Goal: Task Accomplishment & Management: Manage account settings

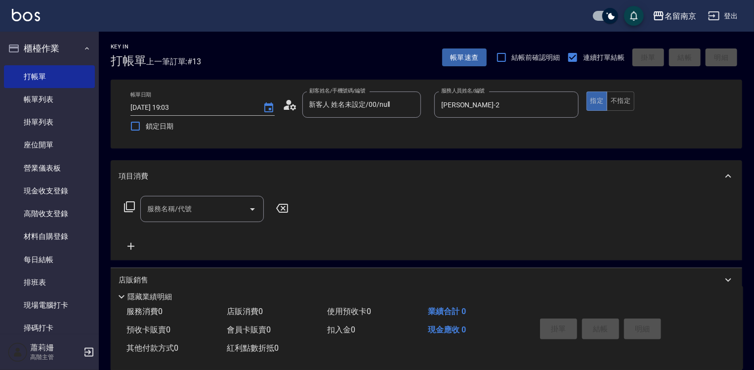
click at [127, 209] on icon at bounding box center [130, 207] width 12 height 12
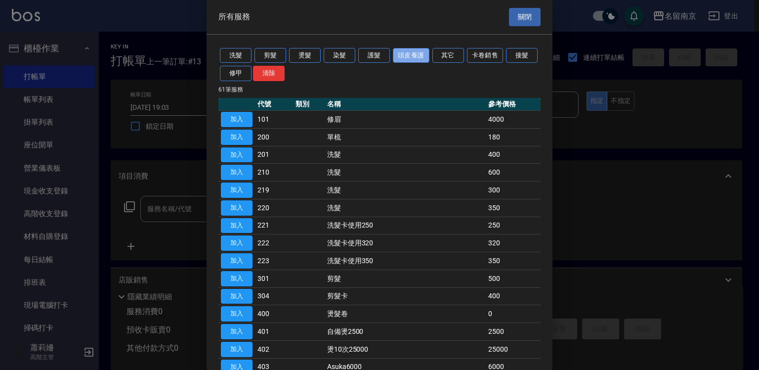
click at [418, 59] on button "頭皮養護" at bounding box center [411, 55] width 37 height 15
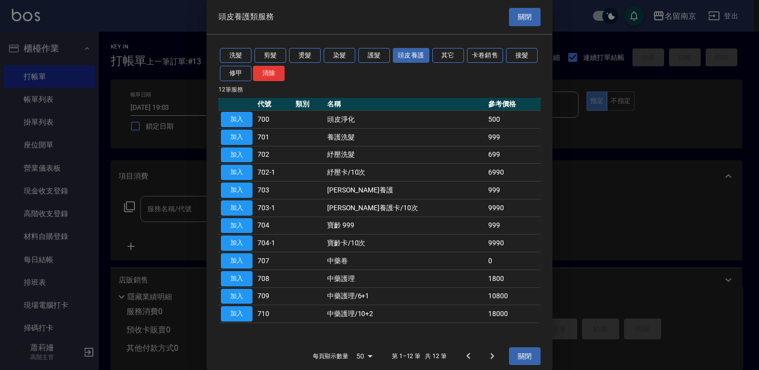
click at [238, 257] on button "加入" at bounding box center [237, 260] width 32 height 15
type input "中藥卷(707)"
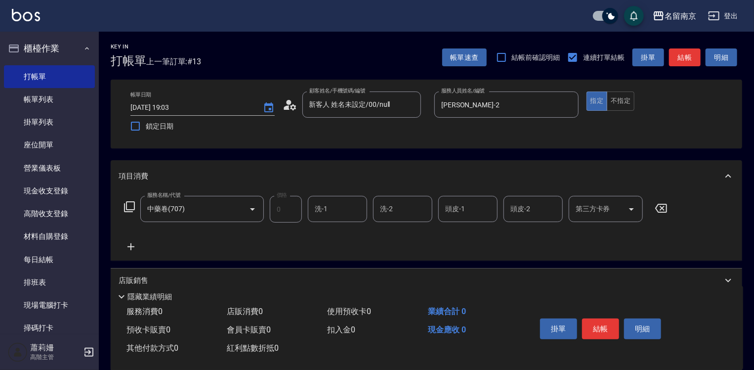
click at [333, 210] on input "洗-1" at bounding box center [337, 208] width 50 height 17
type input "[PERSON_NAME]-2"
click at [602, 328] on button "結帳" at bounding box center [600, 328] width 37 height 21
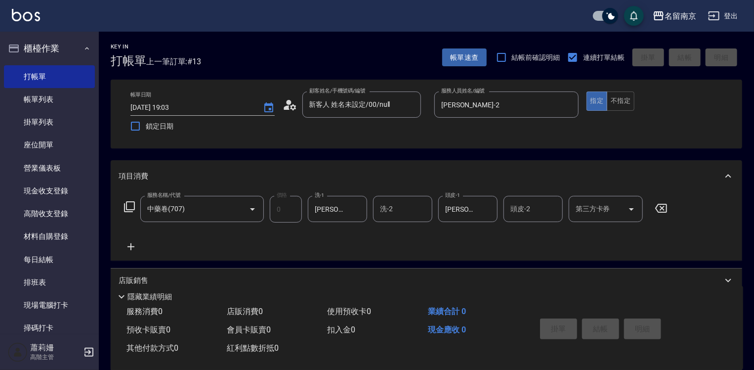
type input "[DATE] 20:15"
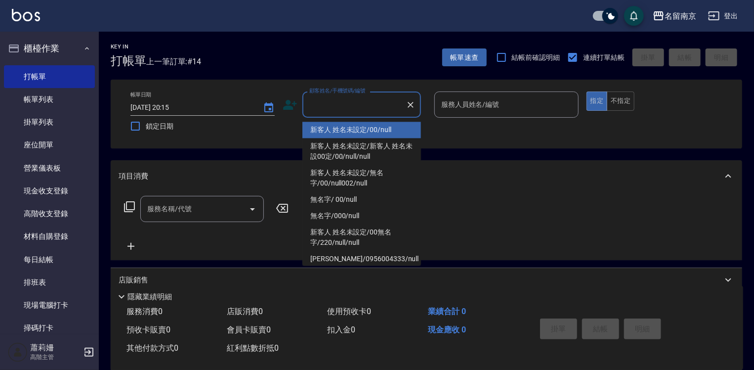
click at [354, 104] on input "顧客姓名/手機號碼/編號" at bounding box center [354, 104] width 95 height 17
type input "新客人 姓名未設定/00/null"
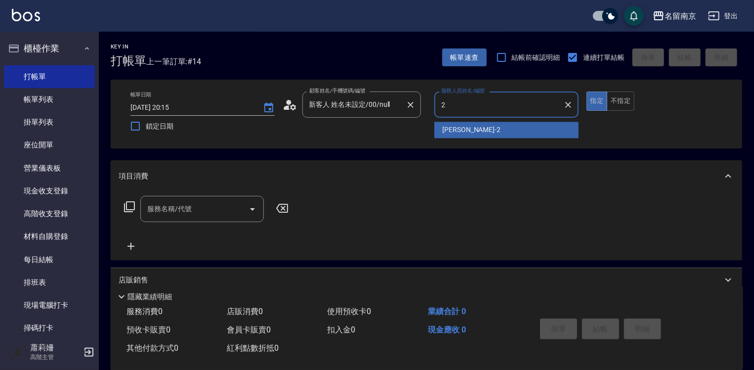
type input "Jenny-2"
type button "true"
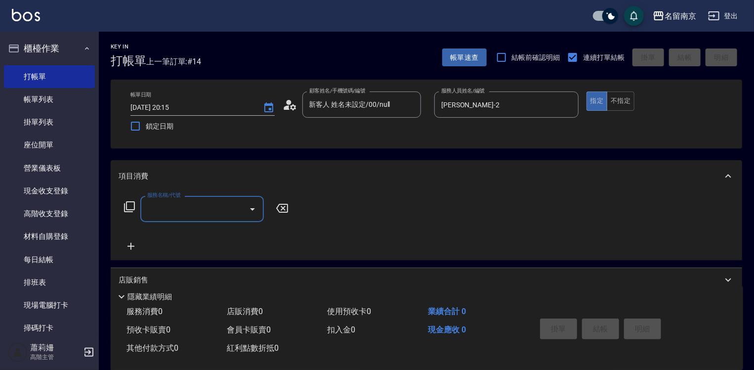
click at [207, 206] on input "服務名稱/代號" at bounding box center [195, 208] width 100 height 17
type input "剪髮(301)"
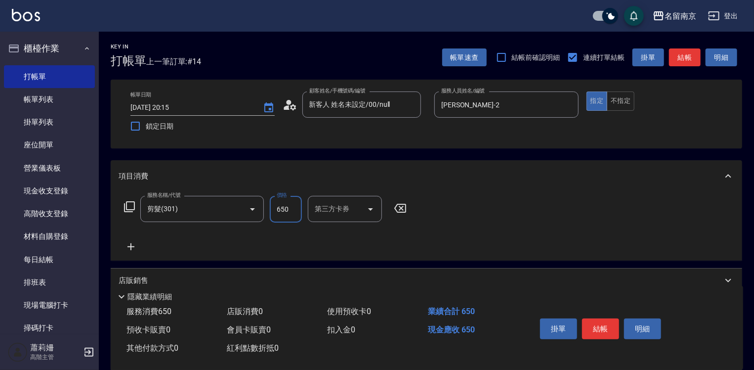
type input "650"
click at [131, 246] on icon at bounding box center [131, 246] width 7 height 7
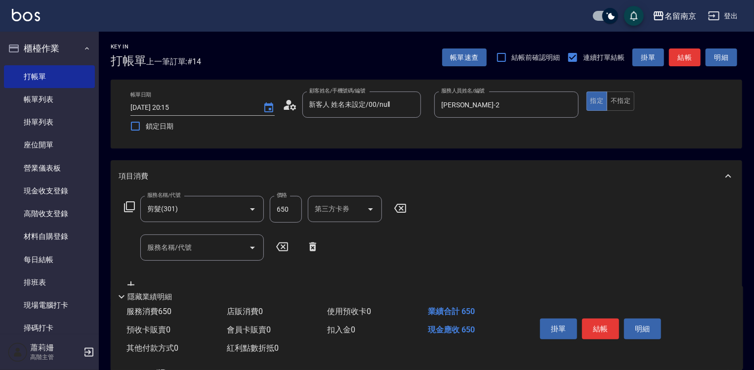
click at [127, 204] on icon at bounding box center [130, 207] width 12 height 12
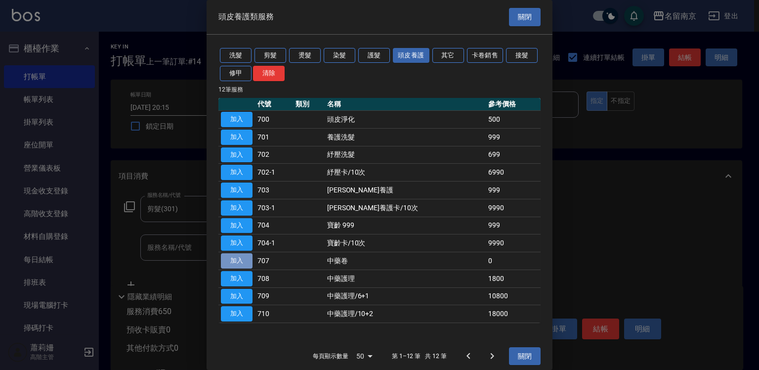
click at [249, 256] on button "加入" at bounding box center [237, 260] width 32 height 15
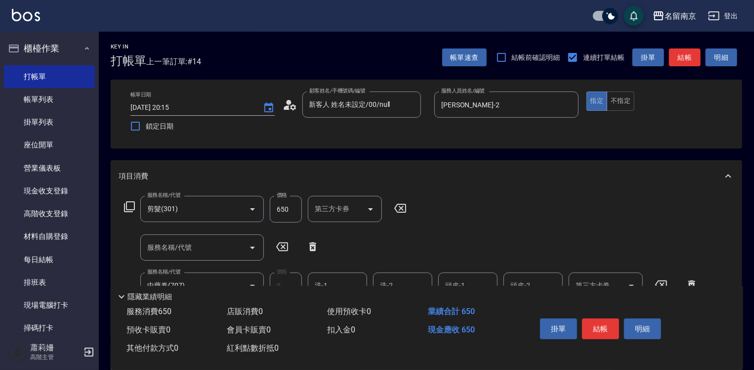
scroll to position [49, 0]
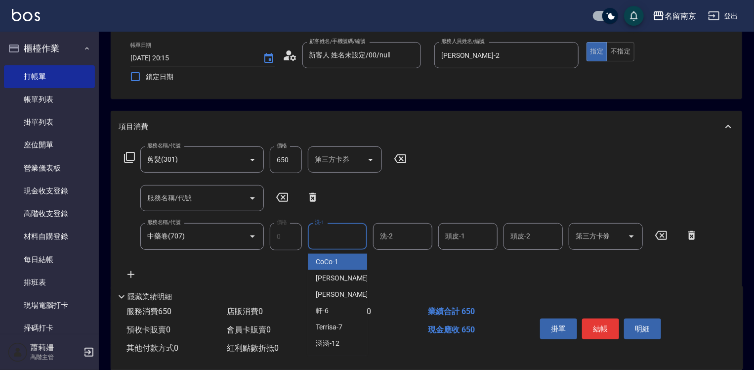
click at [340, 235] on input "洗-1" at bounding box center [337, 235] width 50 height 17
type input "Jenny-2"
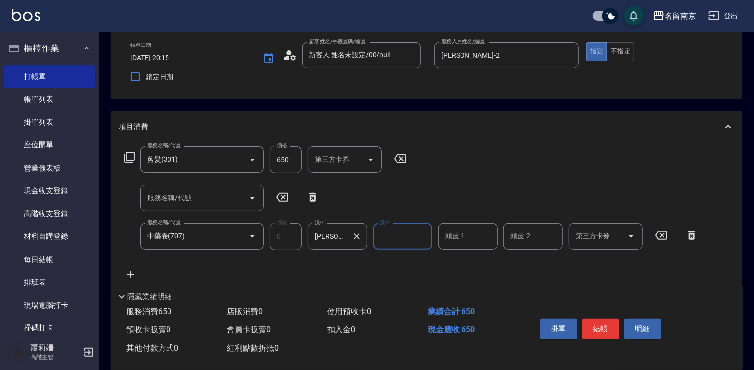
click at [355, 235] on icon "Clear" at bounding box center [357, 236] width 6 height 6
type input "軒-6"
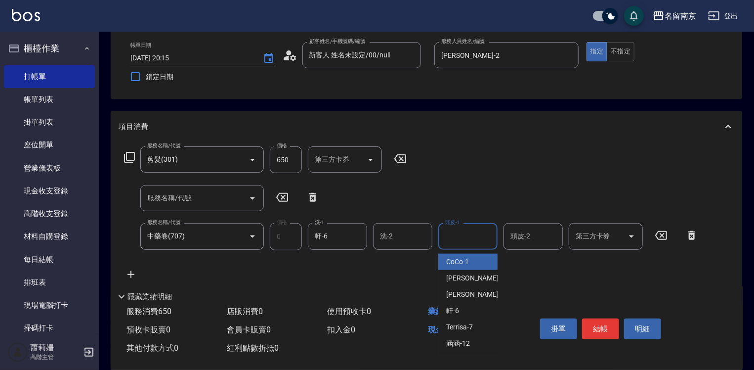
click at [447, 235] on input "頭皮-1" at bounding box center [468, 235] width 50 height 17
type input "軒-6"
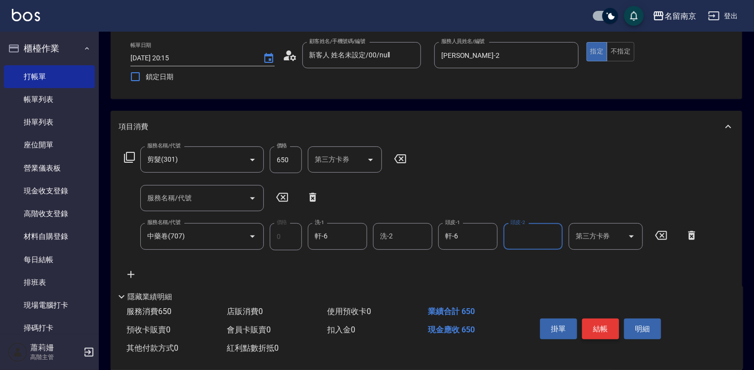
click at [605, 322] on button "結帳" at bounding box center [600, 328] width 37 height 21
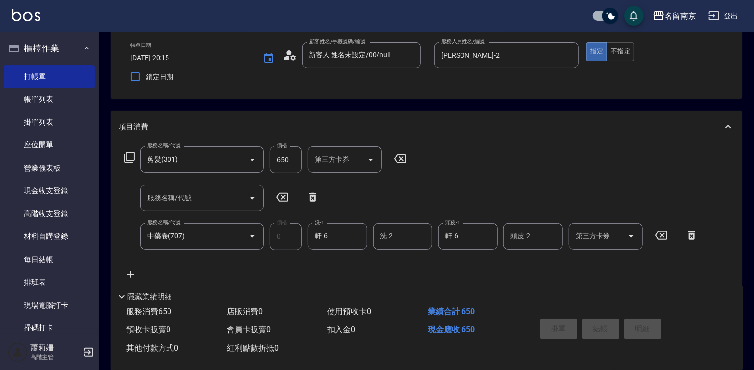
type input "2025/09/18 20:16"
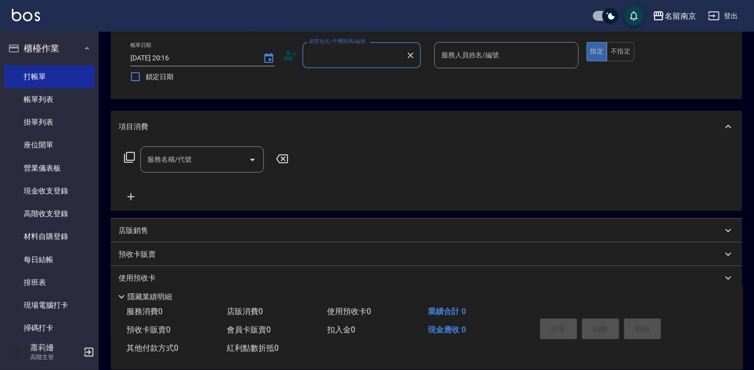
click at [345, 45] on div "顧客姓名/手機號碼/編號" at bounding box center [362, 55] width 119 height 26
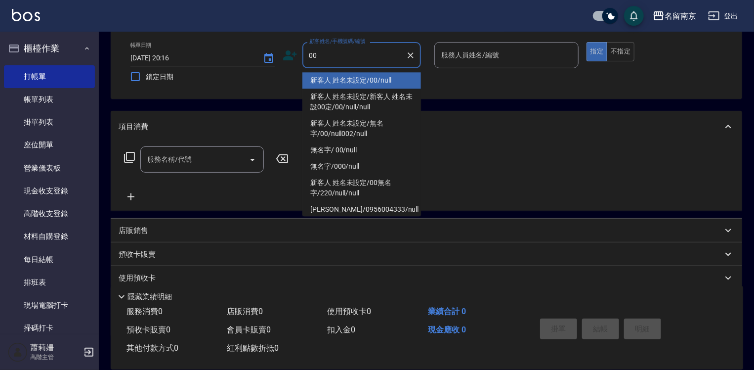
type input "新客人 姓名未設定/00/null"
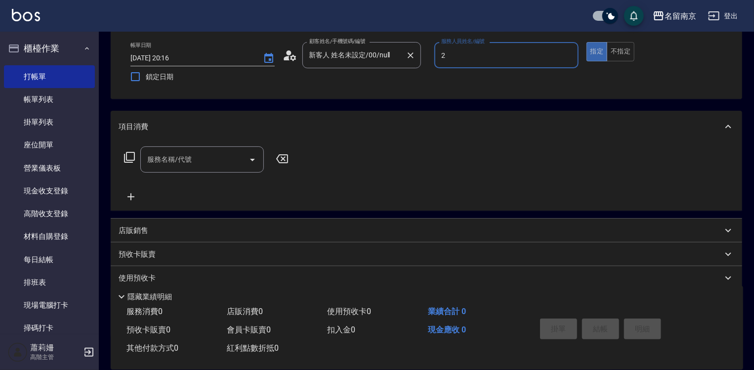
type input "Jenny-2"
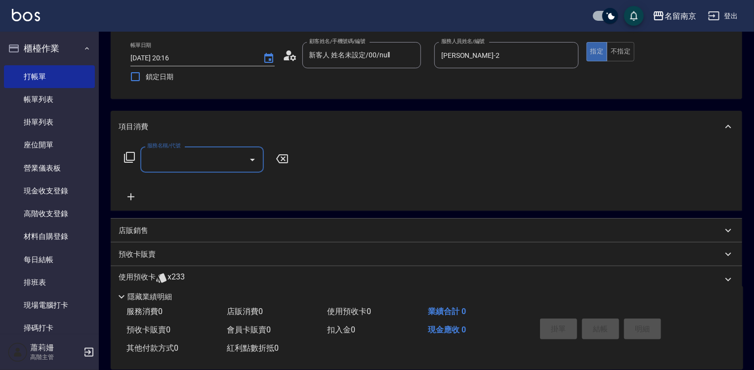
click at [161, 166] on input "服務名稱/代號" at bounding box center [195, 159] width 100 height 17
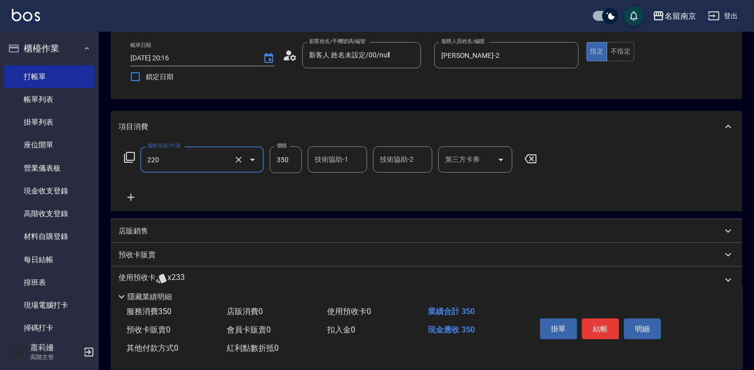
type input "洗髮(220)"
click at [320, 159] on input "技術協助-1" at bounding box center [337, 159] width 50 height 17
type input "Jenny-2"
click at [133, 196] on icon at bounding box center [131, 197] width 25 height 12
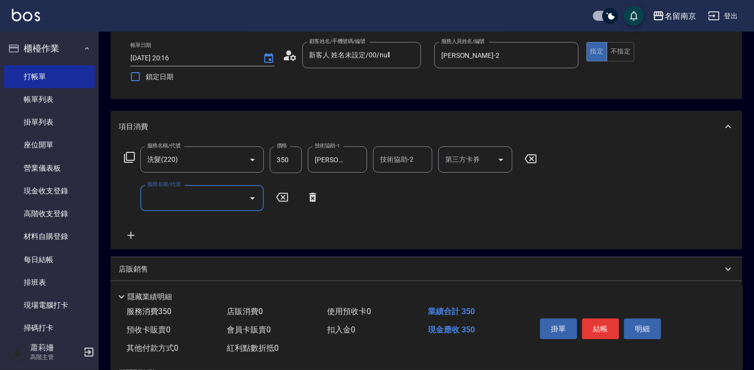
click at [197, 204] on input "服務名稱/代號" at bounding box center [195, 197] width 100 height 17
click at [130, 155] on icon at bounding box center [130, 157] width 12 height 12
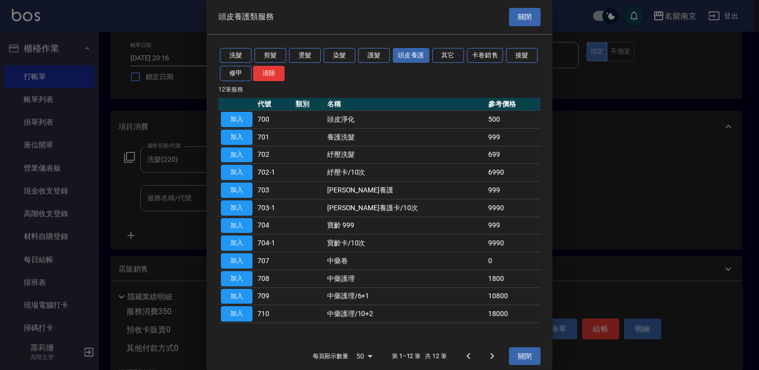
click at [370, 44] on div "洗髮 剪髮 燙髮 染髮 護髮 頭皮養護 其它 卡卷銷售 接髮 修甲 清除 12 筆服務 代號 類別 名稱 參考價格 加入 700 頭皮淨化 500 加入 70…" at bounding box center [380, 185] width 346 height 301
click at [370, 52] on button "護髮" at bounding box center [374, 55] width 32 height 15
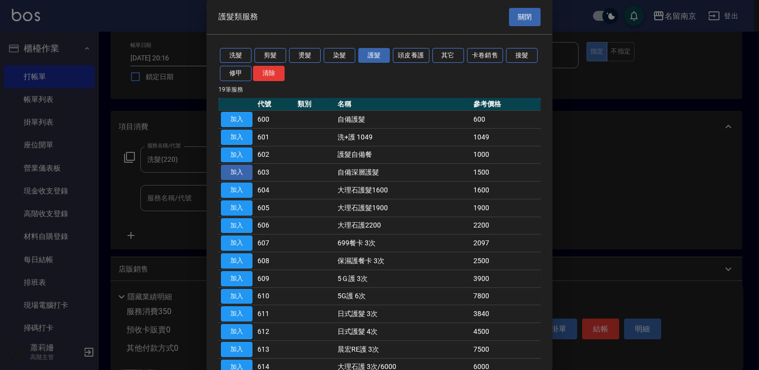
click at [229, 173] on button "加入" at bounding box center [237, 172] width 32 height 15
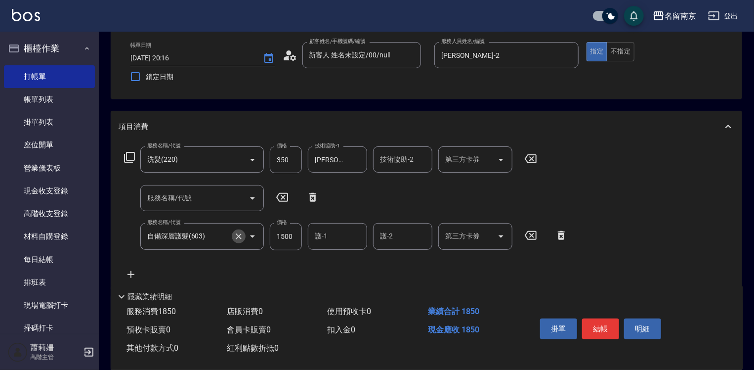
click at [244, 234] on button "Clear" at bounding box center [239, 236] width 14 height 14
click at [186, 236] on input "服務名稱/代號" at bounding box center [188, 235] width 87 height 17
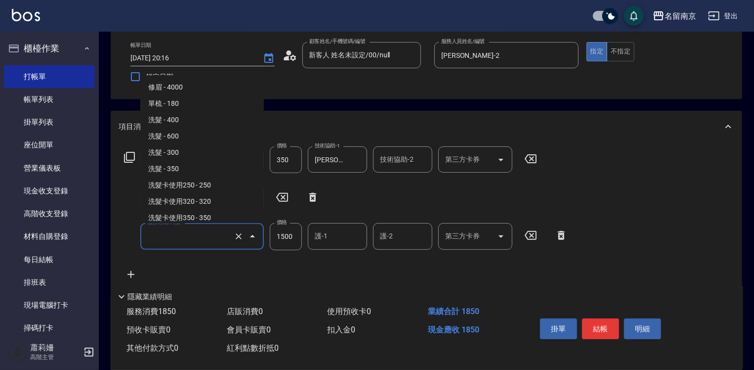
scroll to position [329, 0]
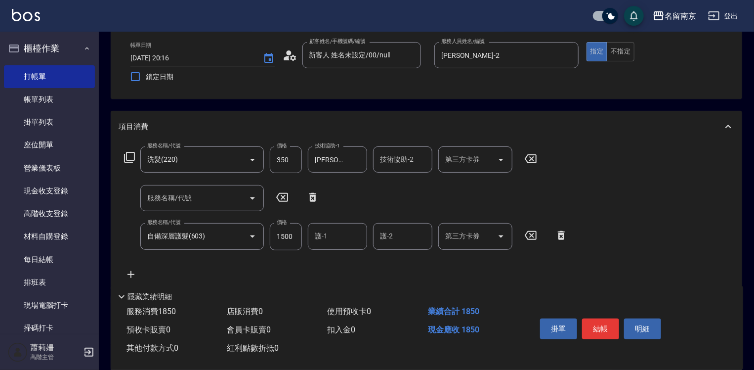
click at [130, 156] on icon at bounding box center [130, 157] width 12 height 12
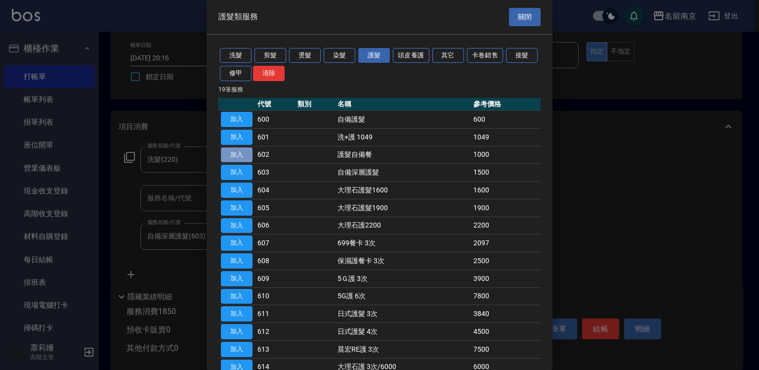
click at [248, 152] on button "加入" at bounding box center [237, 154] width 32 height 15
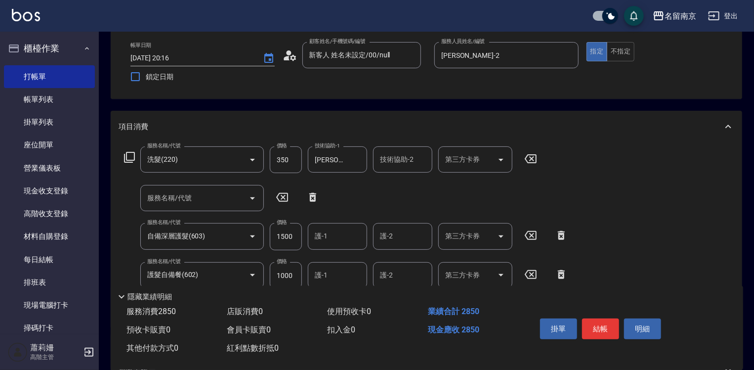
click at [557, 235] on icon at bounding box center [561, 235] width 25 height 12
type input "護髮自備餐(602)"
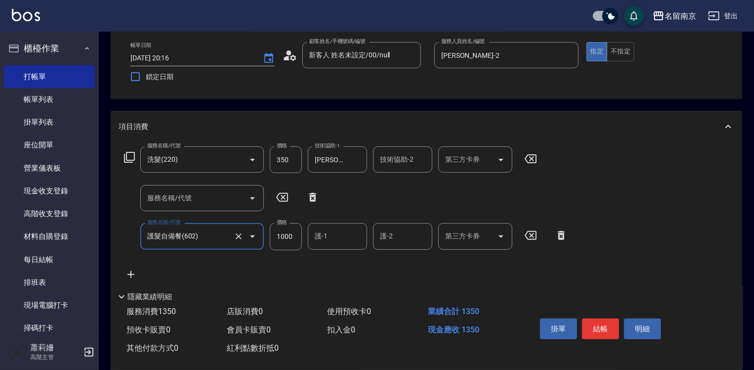
click at [296, 240] on input "1000" at bounding box center [286, 236] width 32 height 27
type input "1300"
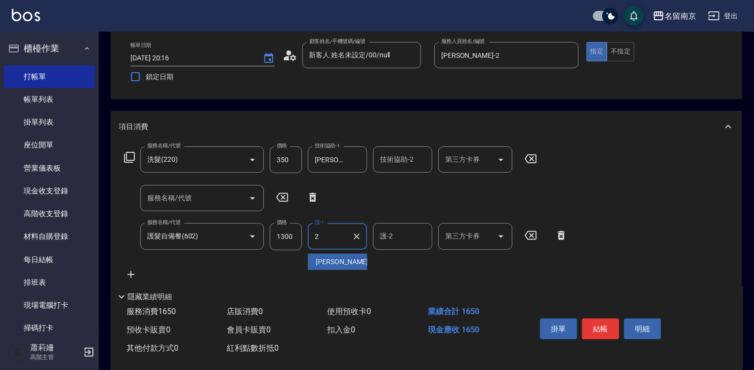
type input "Jenny-2"
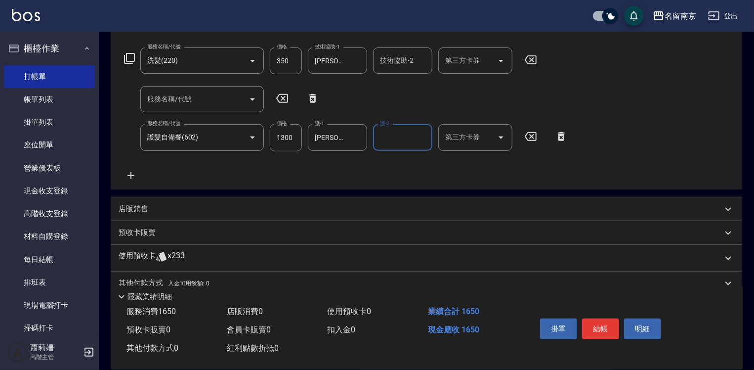
click at [131, 210] on p "店販銷售" at bounding box center [134, 209] width 30 height 10
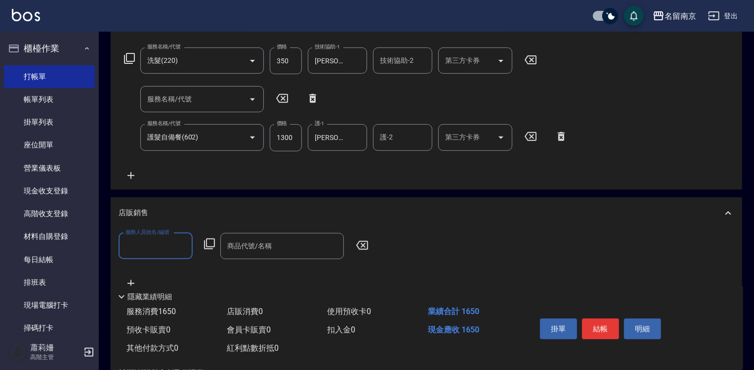
scroll to position [0, 0]
click at [141, 242] on input "服務人員姓名/編號" at bounding box center [155, 245] width 65 height 17
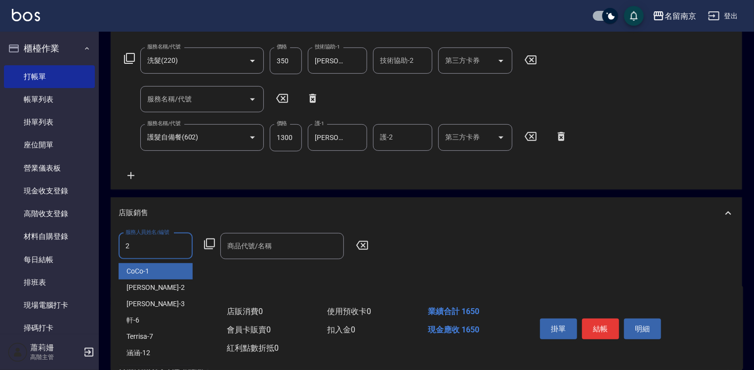
type input "Jenny-2"
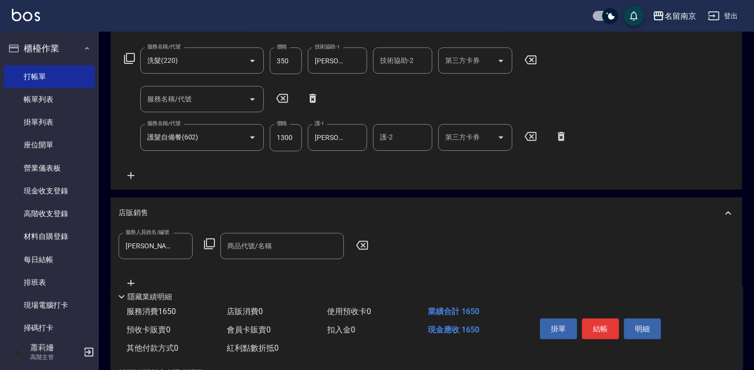
click at [214, 243] on icon at bounding box center [210, 244] width 12 height 12
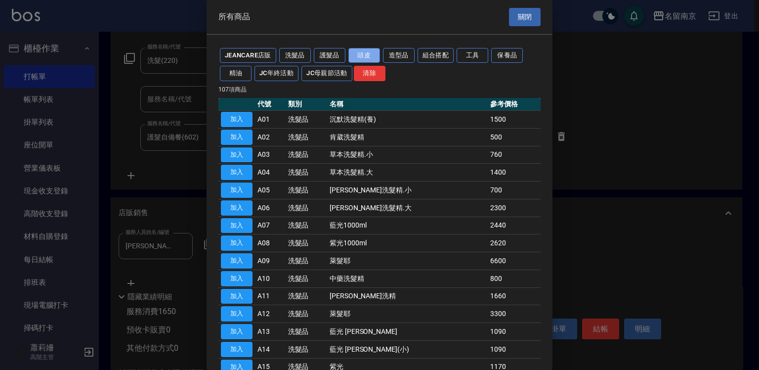
click at [373, 54] on button "頭皮" at bounding box center [365, 55] width 32 height 15
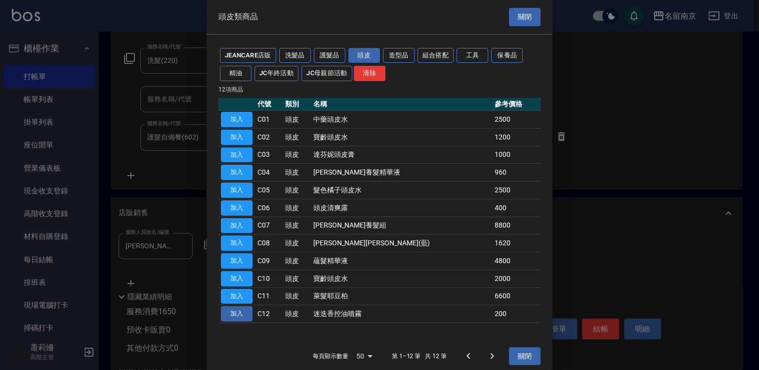
click at [238, 314] on button "加入" at bounding box center [237, 313] width 32 height 15
type input "迷迭香控油噴霧"
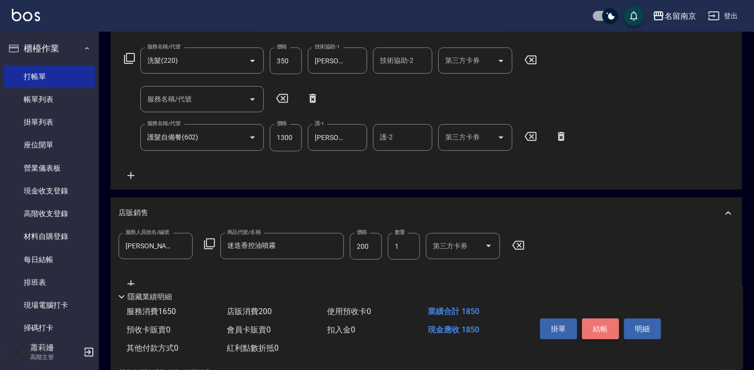
click at [600, 322] on button "結帳" at bounding box center [600, 328] width 37 height 21
type input "2025/09/18 20:17"
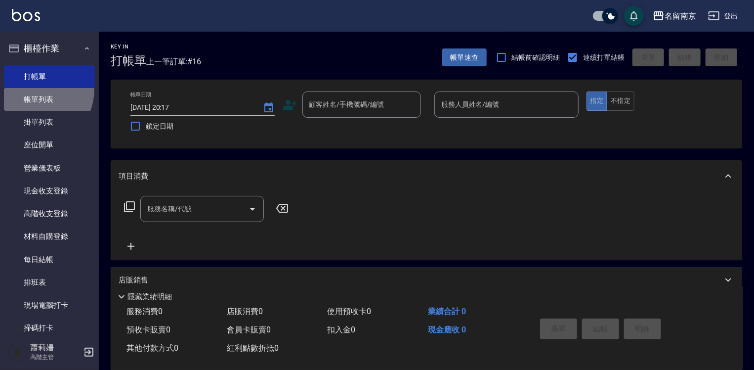
drag, startPoint x: 32, startPoint y: 89, endPoint x: 352, endPoint y: 200, distance: 338.7
click at [32, 89] on link "帳單列表" at bounding box center [49, 99] width 91 height 23
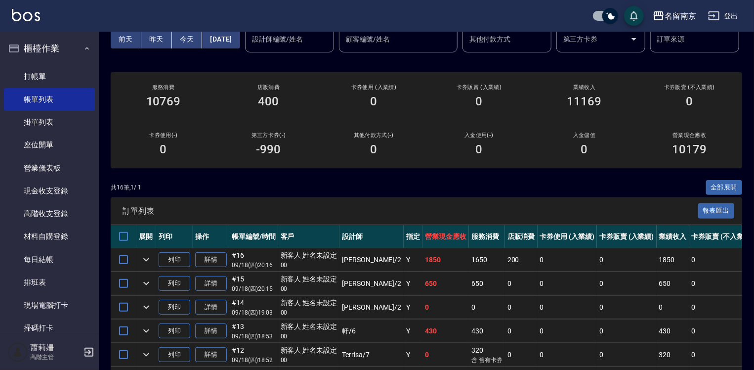
scroll to position [198, 0]
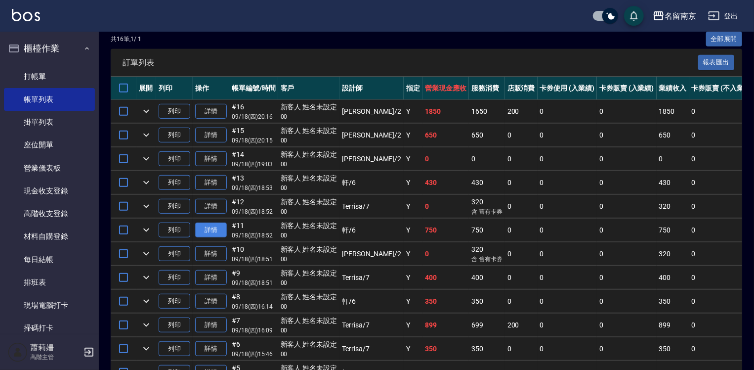
click at [215, 238] on link "詳情" at bounding box center [211, 229] width 32 height 15
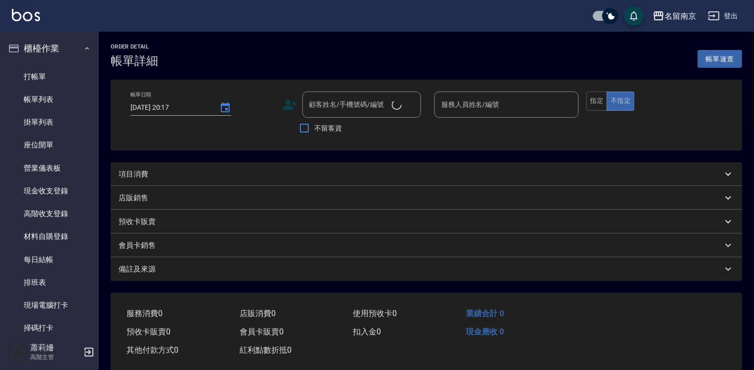
type input "2025/09/18 18:52"
type input "軒-6"
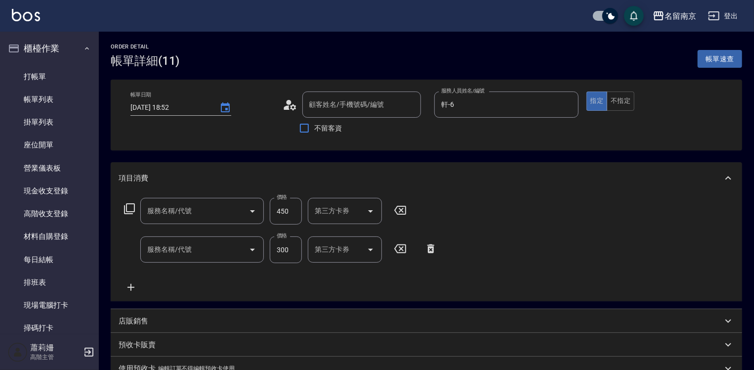
type input "新客人 姓名未設定/00/null"
type input "剪髮卡(304)"
type input "洗髮(220)"
click at [340, 208] on input "第三方卡券" at bounding box center [337, 210] width 50 height 17
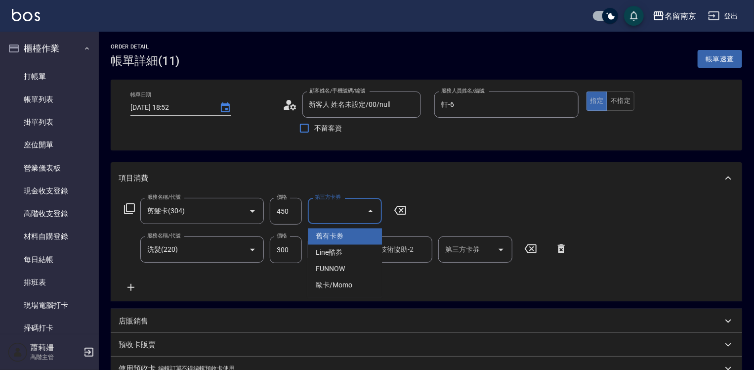
click at [338, 232] on span "舊有卡券" at bounding box center [345, 236] width 74 height 16
type input "舊有卡券"
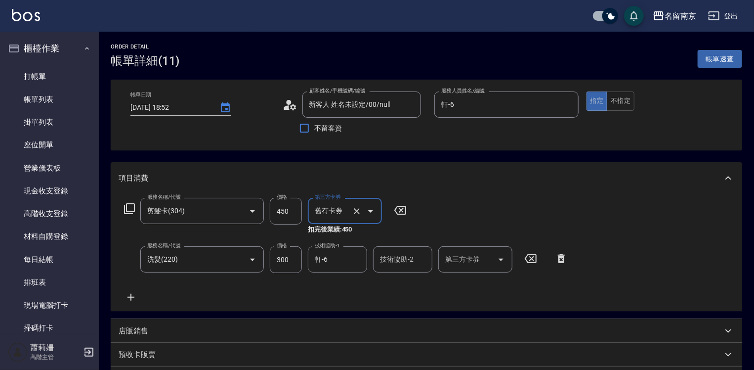
scroll to position [197, 0]
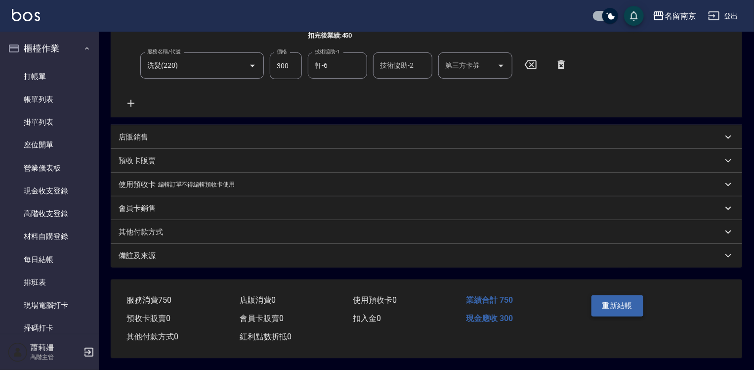
click at [599, 299] on button "重新結帳" at bounding box center [618, 305] width 52 height 21
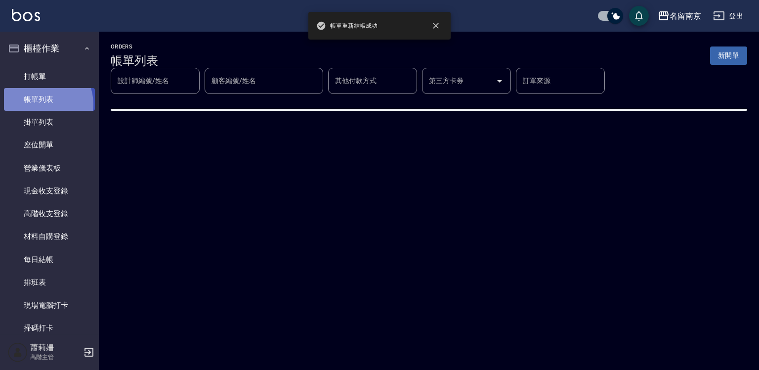
click at [41, 104] on link "帳單列表" at bounding box center [49, 99] width 91 height 23
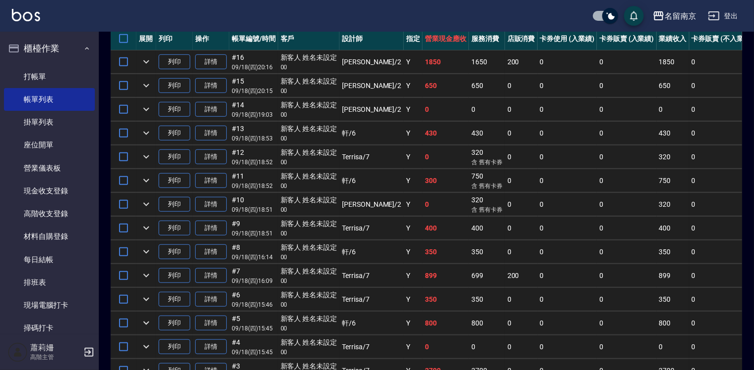
scroll to position [346, 0]
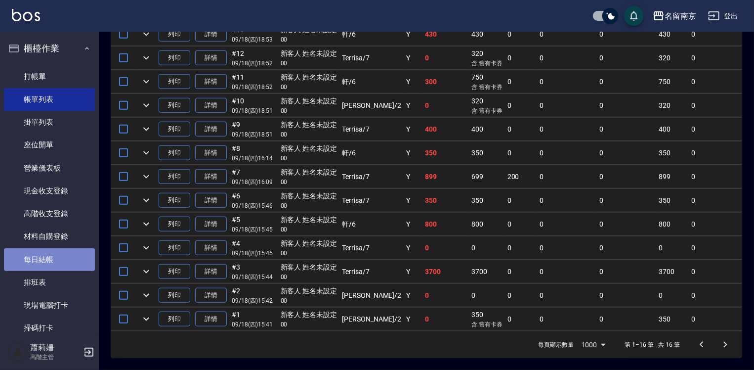
click at [53, 259] on link "每日結帳" at bounding box center [49, 259] width 91 height 23
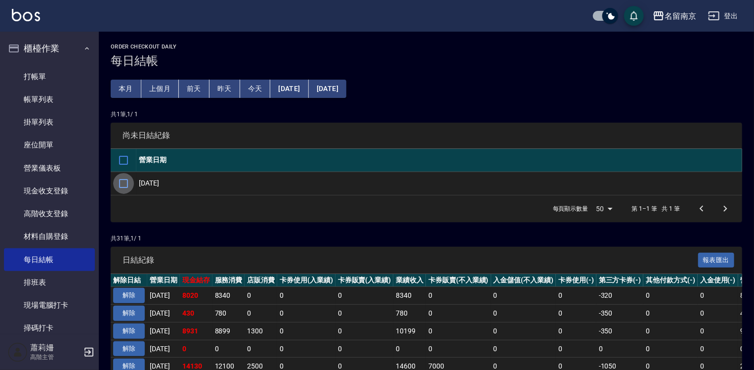
click at [123, 185] on input "checkbox" at bounding box center [123, 183] width 21 height 21
checkbox input "true"
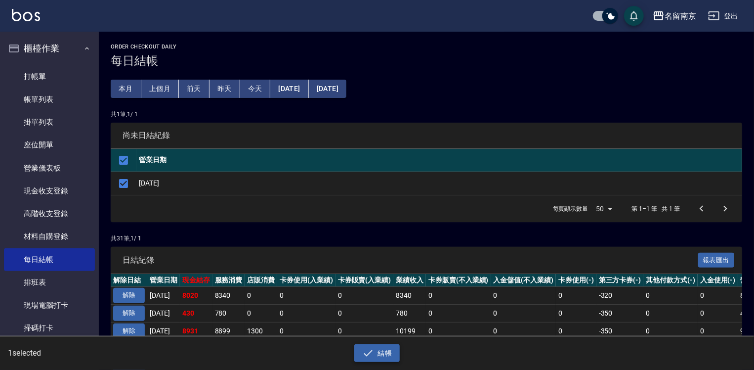
click at [366, 354] on icon "button" at bounding box center [368, 353] width 12 height 12
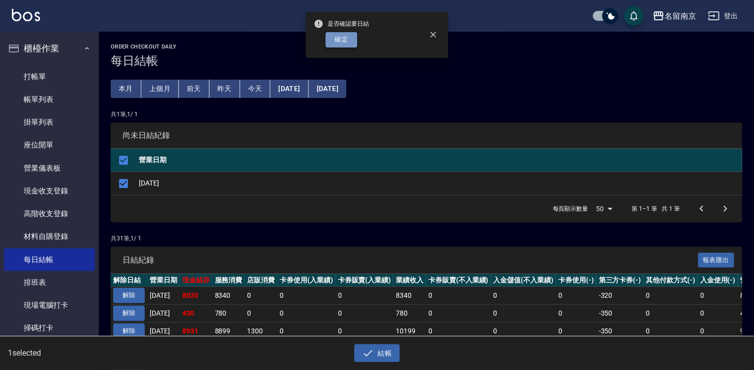
click at [335, 41] on button "確定" at bounding box center [342, 39] width 32 height 15
checkbox input "false"
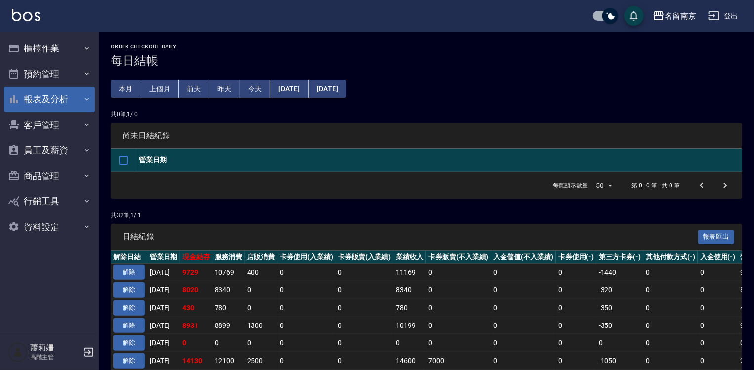
click at [59, 104] on button "報表及分析" at bounding box center [49, 100] width 91 height 26
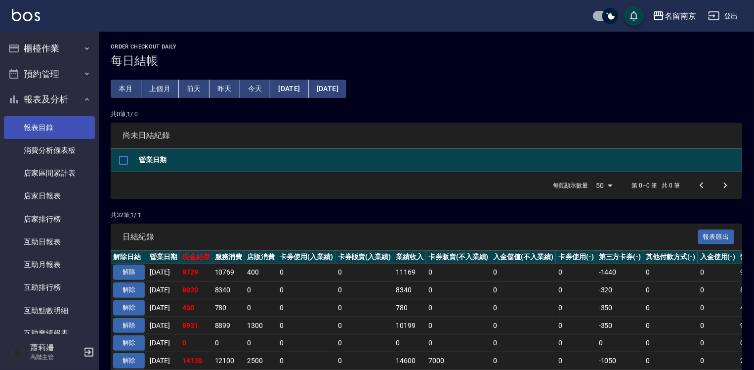
click at [50, 120] on link "報表目錄" at bounding box center [49, 127] width 91 height 23
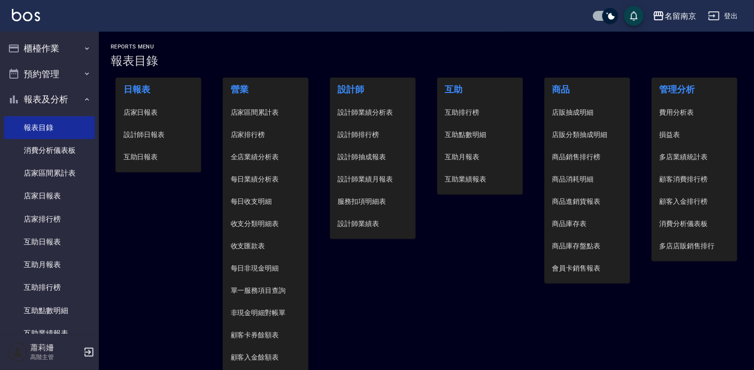
click at [144, 131] on span "設計師日報表" at bounding box center [159, 135] width 70 height 10
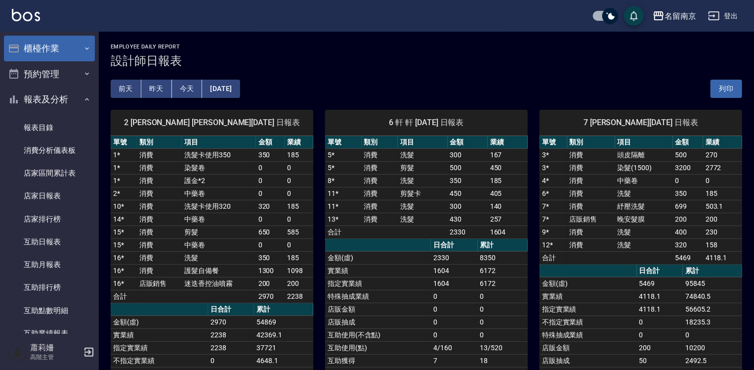
click at [46, 49] on button "櫃檯作業" at bounding box center [49, 49] width 91 height 26
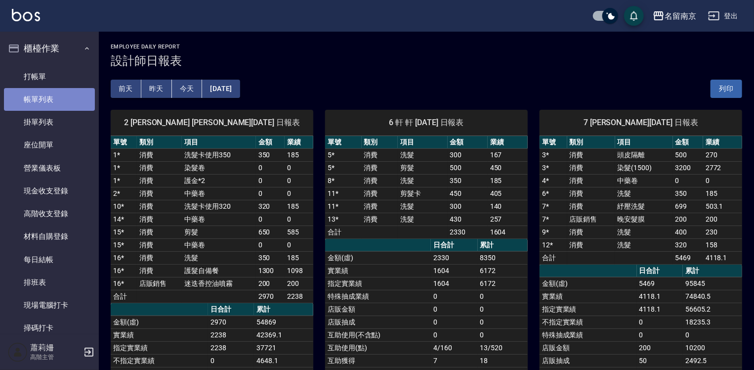
click at [54, 103] on link "帳單列表" at bounding box center [49, 99] width 91 height 23
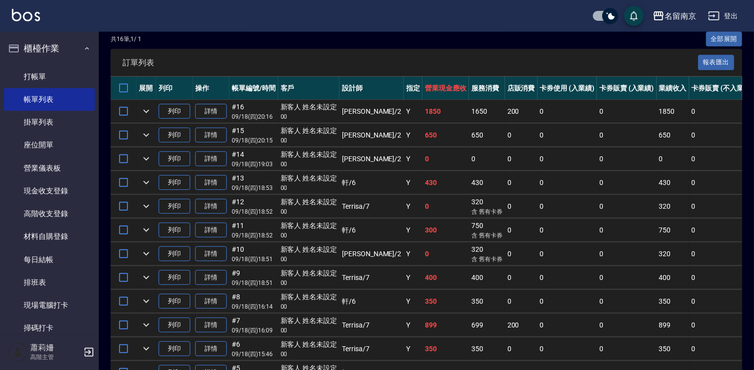
scroll to position [297, 0]
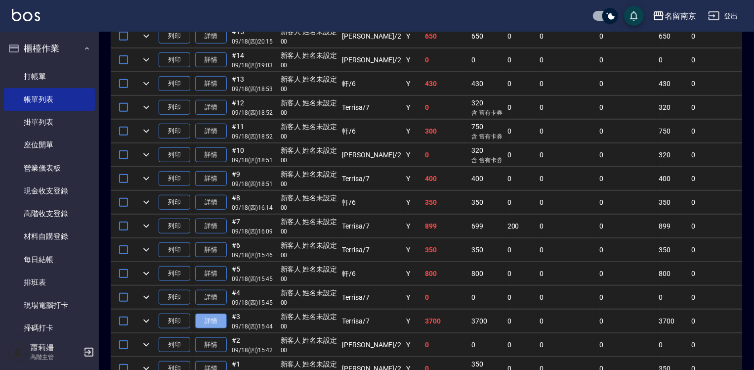
click at [223, 329] on link "詳情" at bounding box center [211, 320] width 32 height 15
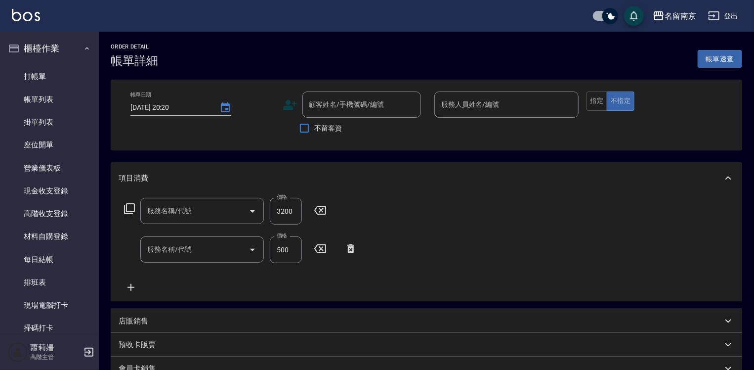
type input "2025/09/18 15:44"
type input "Terrisa-7"
type input "染髮(1500)(501)"
type input "頭皮隔離(500)"
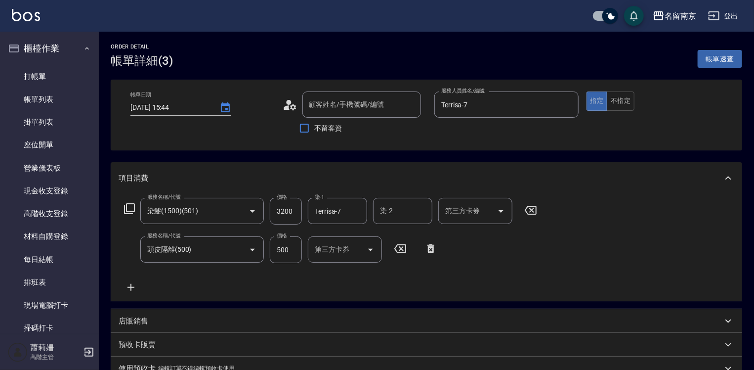
type input "新客人 姓名未設定/00/null"
click at [431, 248] on icon at bounding box center [431, 248] width 7 height 9
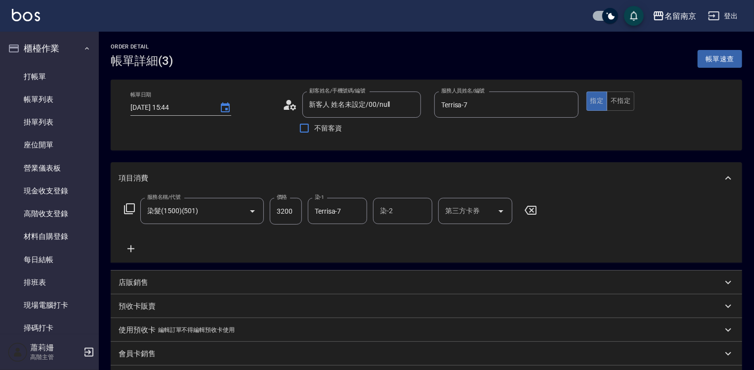
click at [133, 245] on icon at bounding box center [131, 249] width 25 height 12
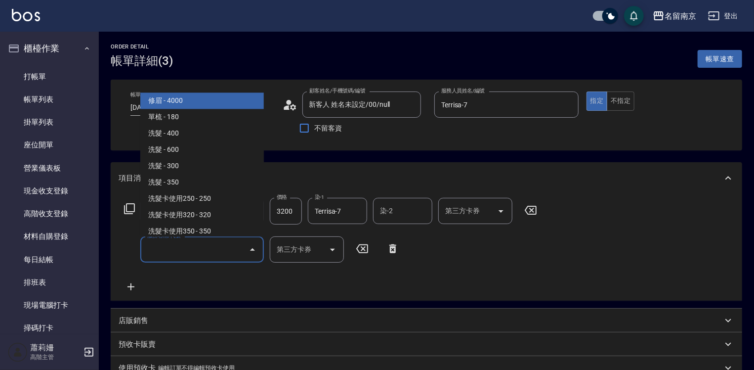
click at [202, 253] on input "服務名稱/代號" at bounding box center [195, 249] width 100 height 17
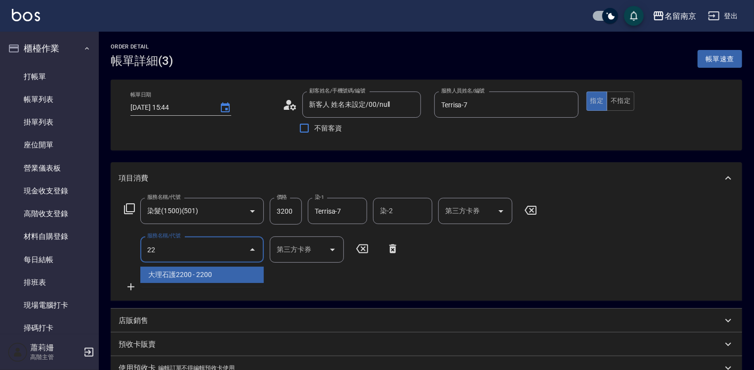
type input "22"
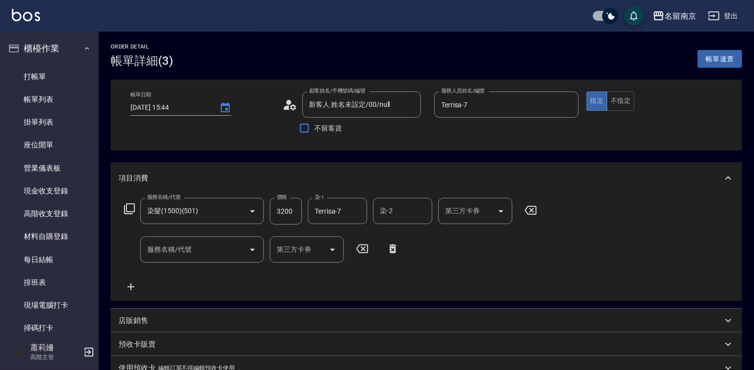
click at [130, 209] on icon at bounding box center [130, 209] width 12 height 12
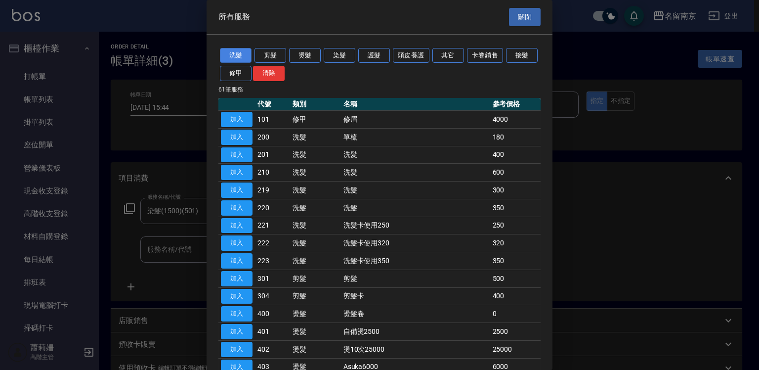
click at [239, 53] on button "洗髮" at bounding box center [236, 55] width 32 height 15
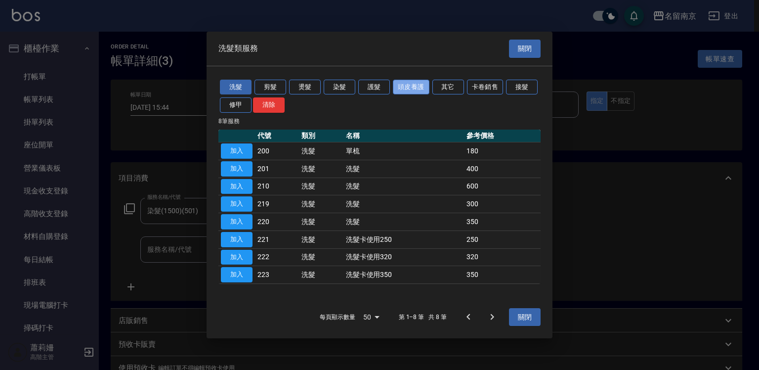
click at [419, 88] on button "頭皮養護" at bounding box center [411, 86] width 37 height 15
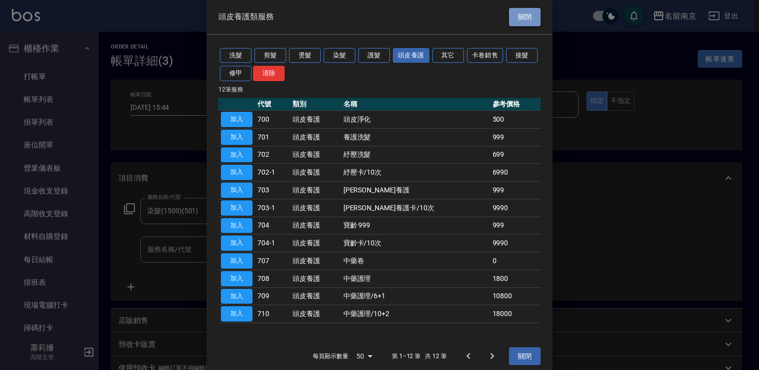
click at [509, 22] on button "關閉" at bounding box center [525, 17] width 32 height 18
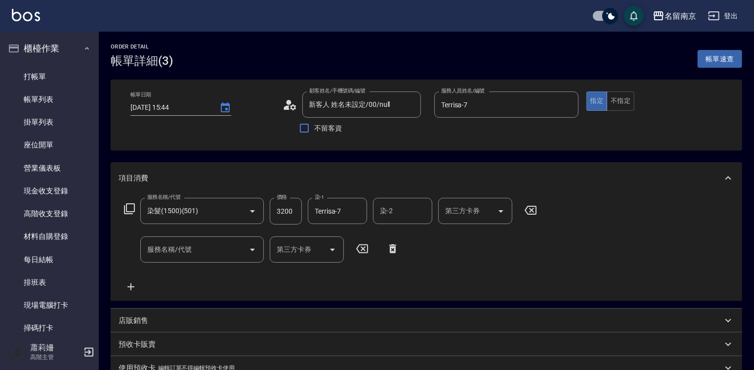
click at [390, 248] on icon at bounding box center [393, 249] width 25 height 12
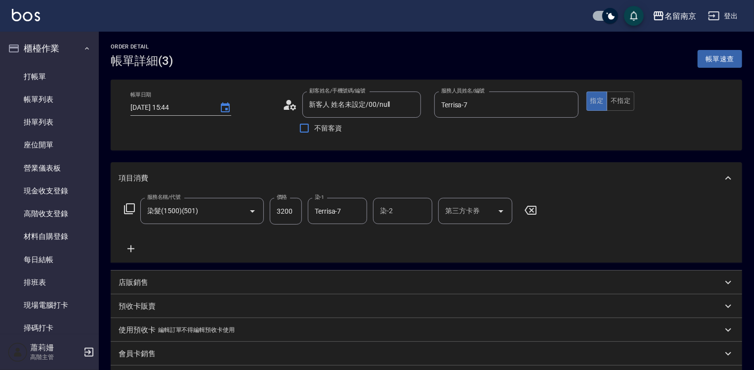
click at [133, 248] on icon at bounding box center [131, 249] width 25 height 12
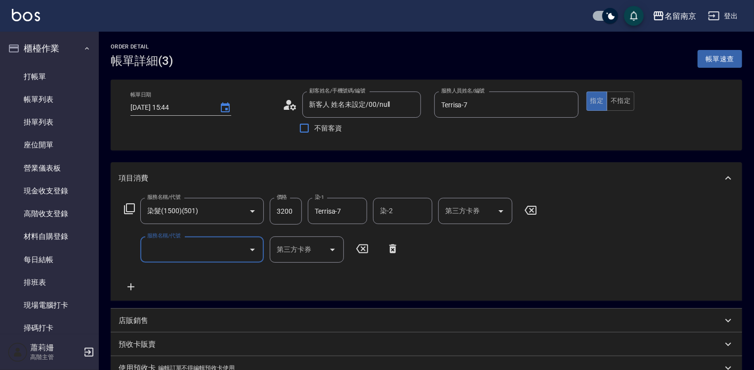
click at [131, 206] on icon at bounding box center [130, 209] width 12 height 12
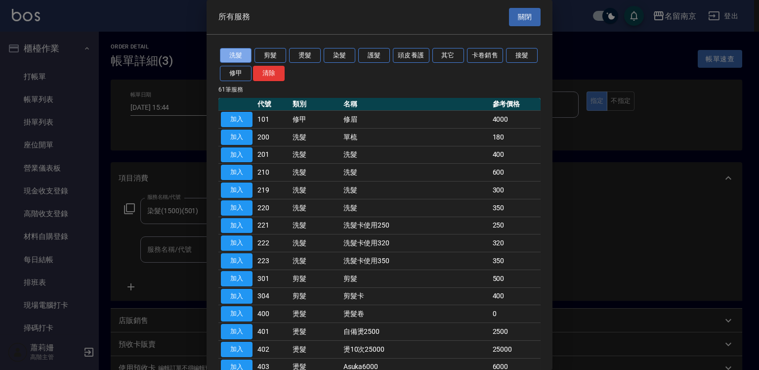
click at [229, 53] on button "洗髮" at bounding box center [236, 55] width 32 height 15
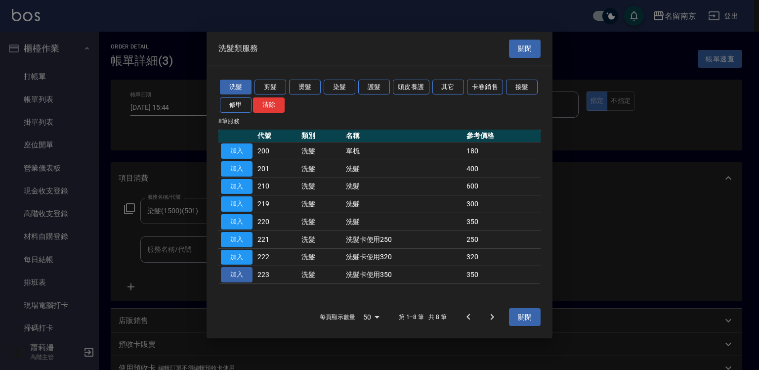
click at [249, 269] on button "加入" at bounding box center [237, 274] width 32 height 15
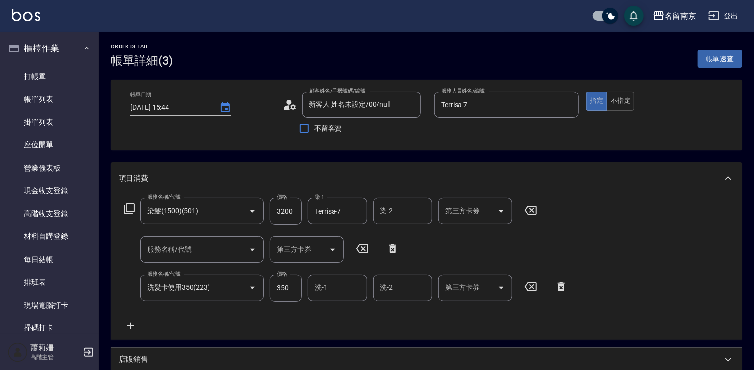
click at [331, 289] on input "洗-1" at bounding box center [337, 287] width 50 height 17
click at [341, 247] on span "Terrisa -7" at bounding box center [329, 246] width 27 height 10
type input "Terrisa-7"
click at [463, 286] on input "第三方卡券" at bounding box center [468, 287] width 50 height 17
click at [477, 207] on span "舊有卡券" at bounding box center [476, 213] width 74 height 16
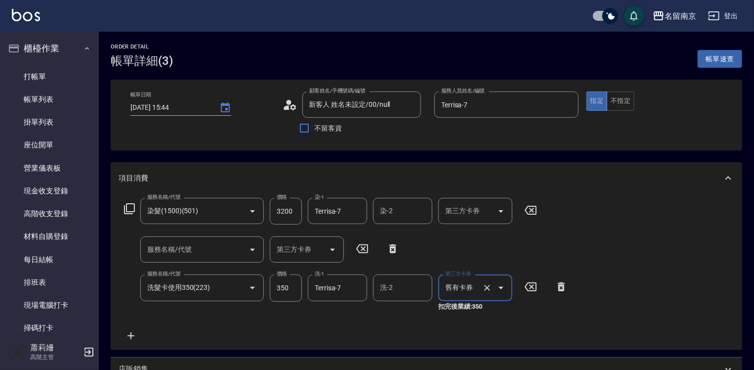
type input "舊有卡券"
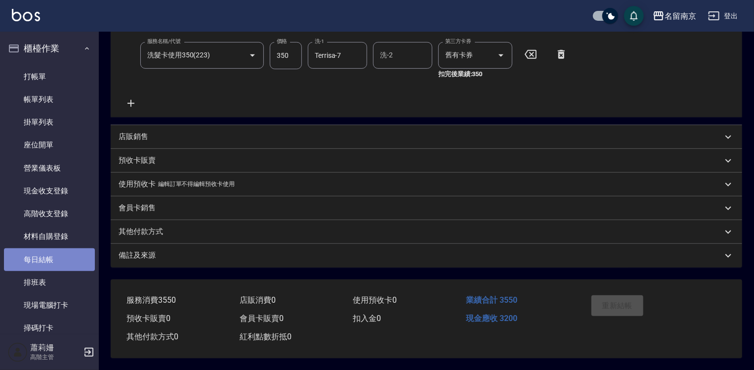
click at [52, 255] on link "每日結帳" at bounding box center [49, 259] width 91 height 23
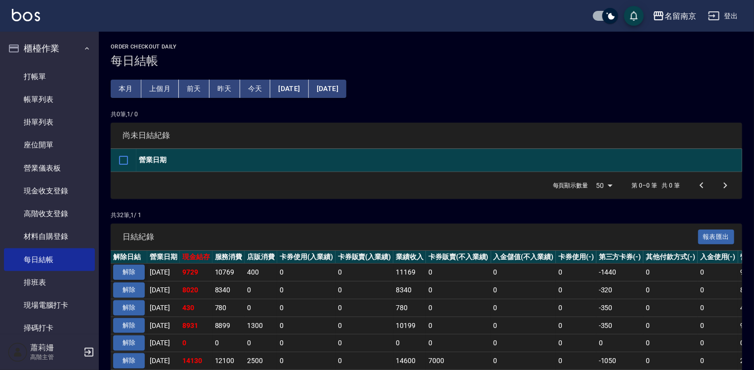
click at [128, 266] on button "解除" at bounding box center [129, 272] width 32 height 15
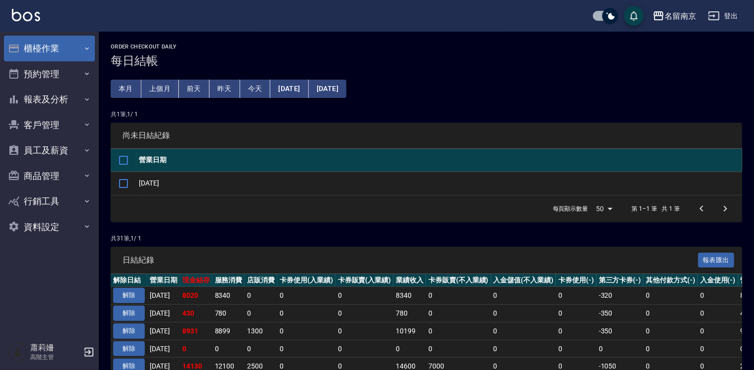
click at [44, 48] on button "櫃檯作業" at bounding box center [49, 49] width 91 height 26
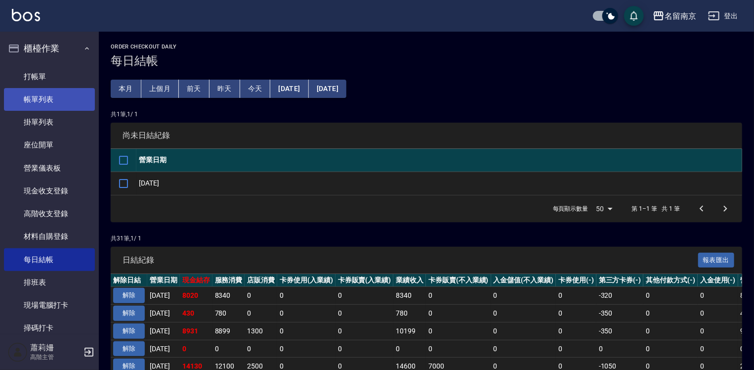
click at [57, 94] on link "帳單列表" at bounding box center [49, 99] width 91 height 23
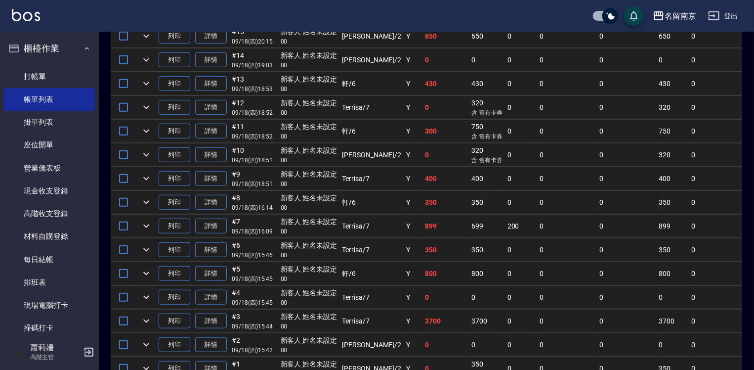
scroll to position [382, 0]
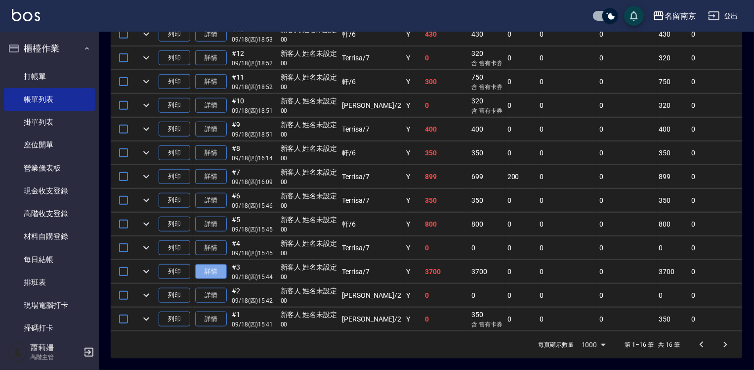
click at [217, 264] on link "詳情" at bounding box center [211, 271] width 32 height 15
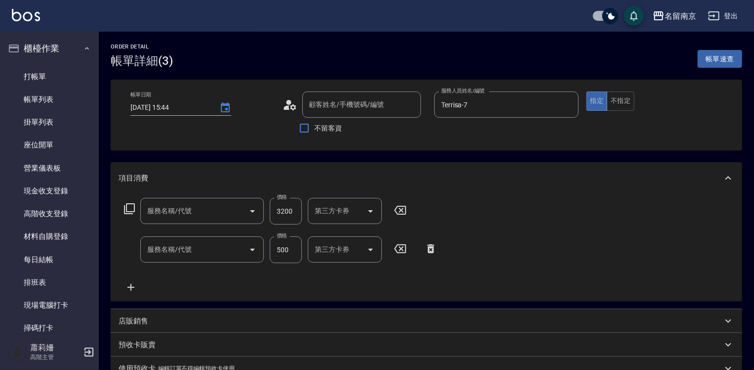
type input "2025/09/18 15:44"
type input "Terrisa-7"
type input "染髮(1500)(501)"
type input "頭皮隔離(500)"
type input "新客人 姓名未設定/00/null"
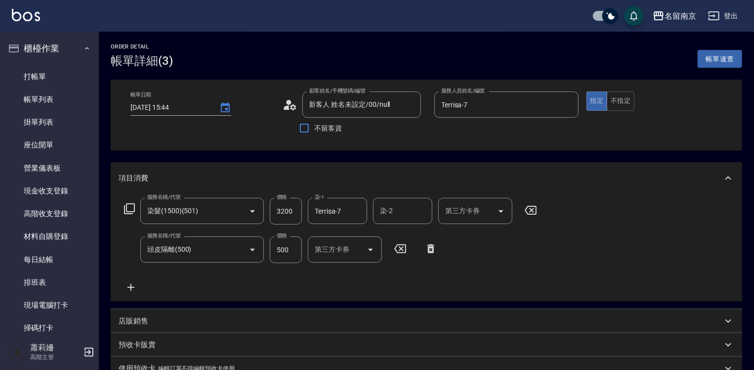
click at [430, 245] on icon at bounding box center [431, 248] width 7 height 9
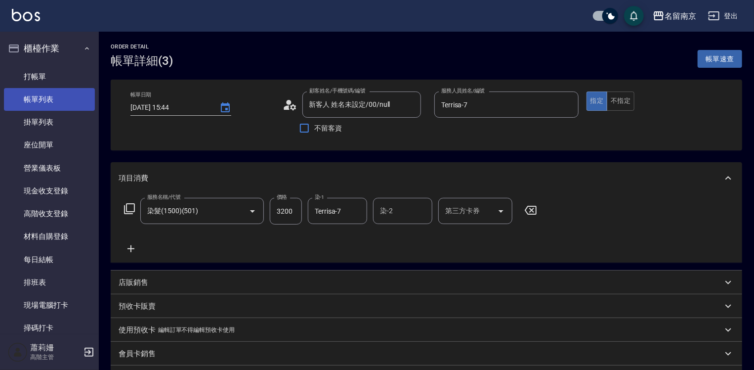
click at [33, 91] on link "帳單列表" at bounding box center [49, 99] width 91 height 23
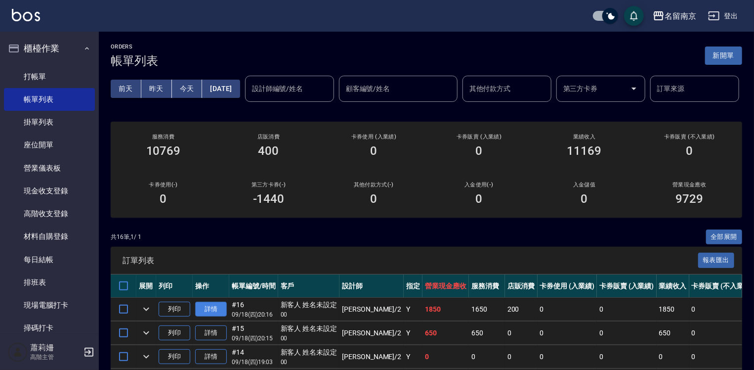
click at [207, 317] on link "詳情" at bounding box center [211, 309] width 32 height 15
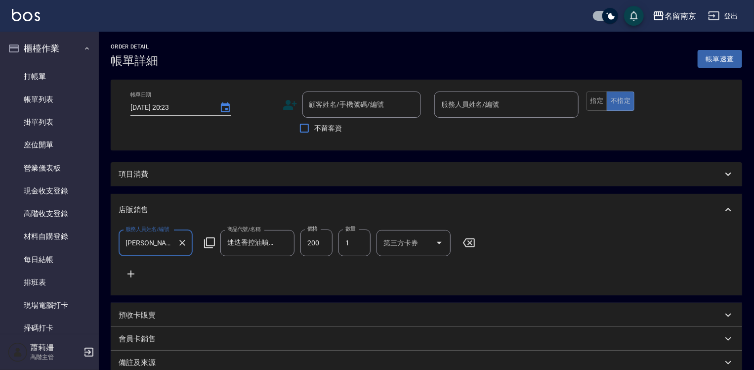
scroll to position [2, 0]
type input "[DATE] 20:16"
type input "[PERSON_NAME]-2"
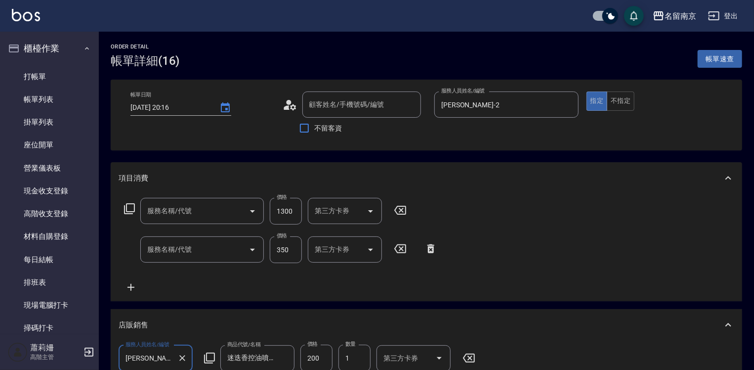
scroll to position [0, 0]
type input "新客人 姓名未設定/00/null"
type input "護髮自備餐(602)"
type input "洗髮(220)"
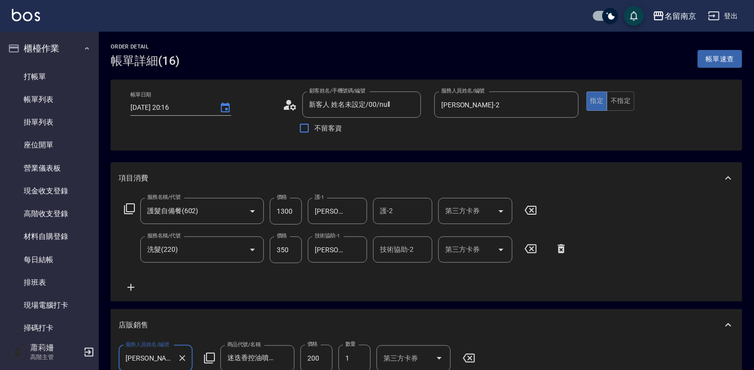
click at [276, 247] on input "350" at bounding box center [286, 249] width 32 height 27
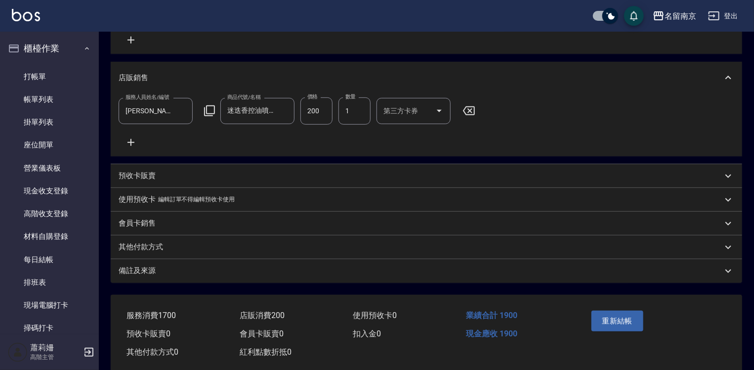
scroll to position [273, 0]
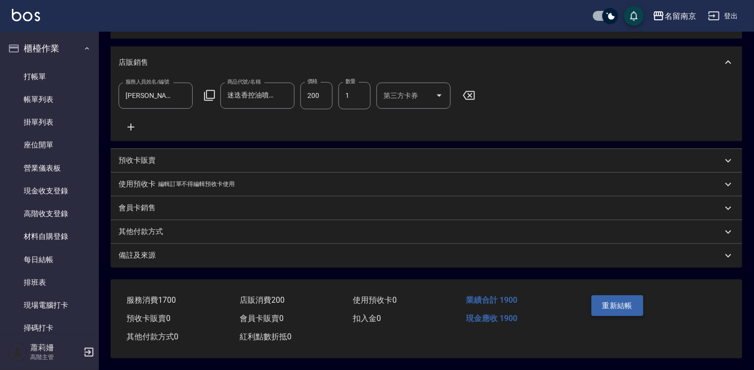
type input "400"
click at [596, 303] on button "重新結帳" at bounding box center [618, 305] width 52 height 21
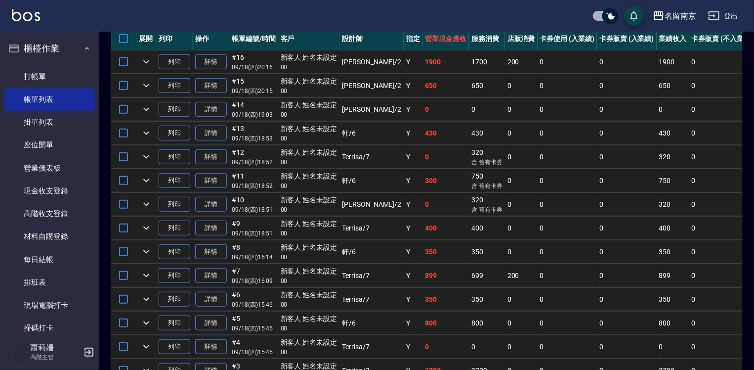
scroll to position [346, 0]
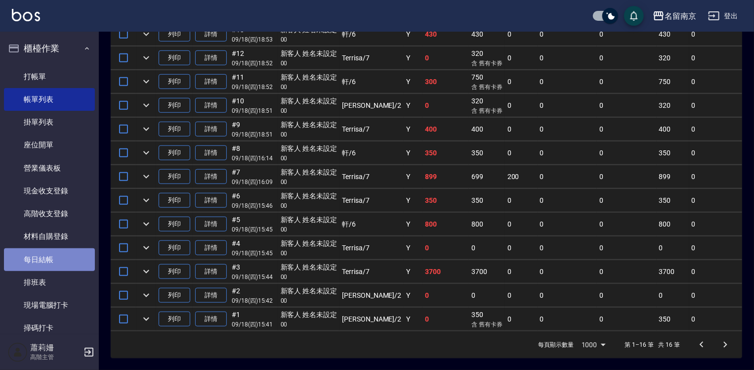
click at [62, 255] on link "每日結帳" at bounding box center [49, 259] width 91 height 23
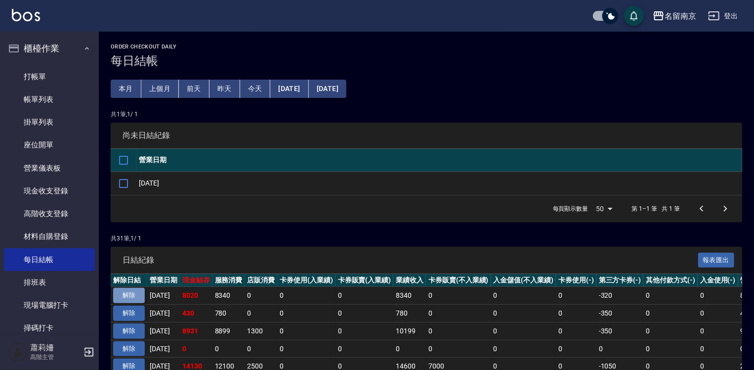
click at [131, 291] on button "解除" at bounding box center [129, 295] width 32 height 15
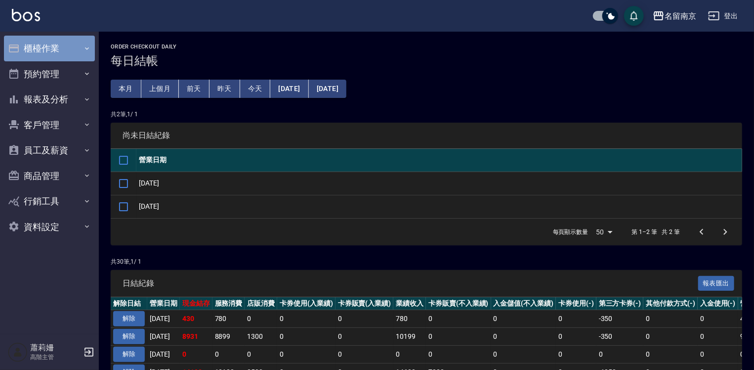
click at [38, 48] on button "櫃檯作業" at bounding box center [49, 49] width 91 height 26
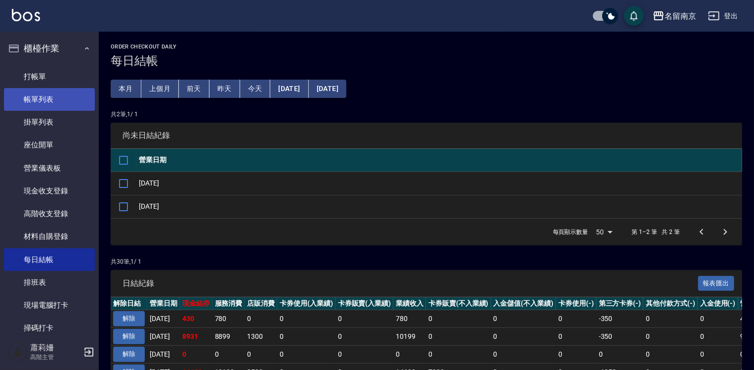
click at [51, 94] on link "帳單列表" at bounding box center [49, 99] width 91 height 23
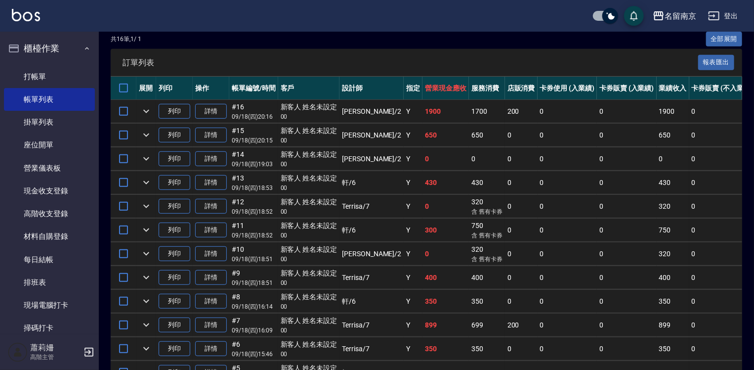
scroll to position [382, 0]
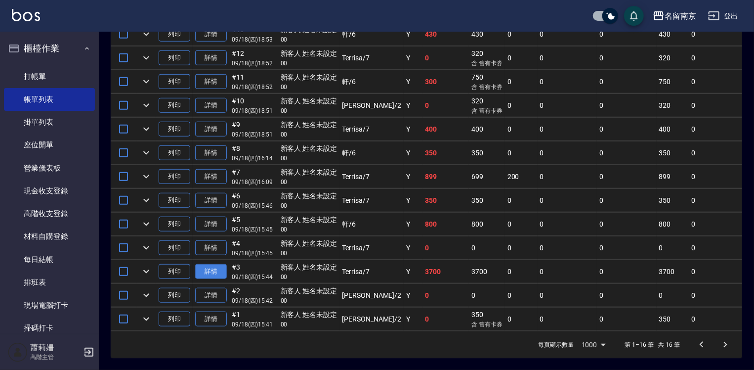
click at [217, 265] on link "詳情" at bounding box center [211, 271] width 32 height 15
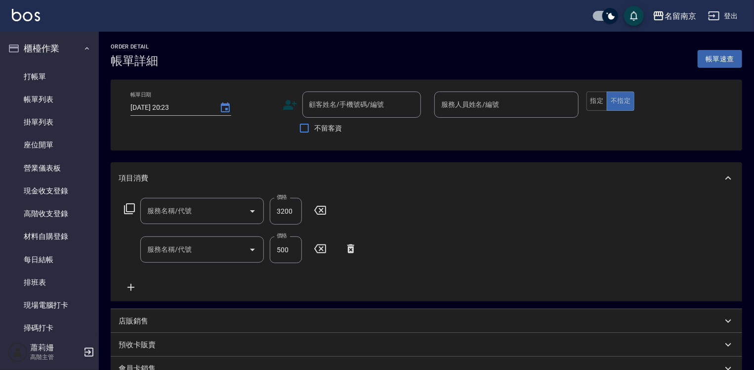
type input "2025/09/18 15:44"
type input "Terrisa-7"
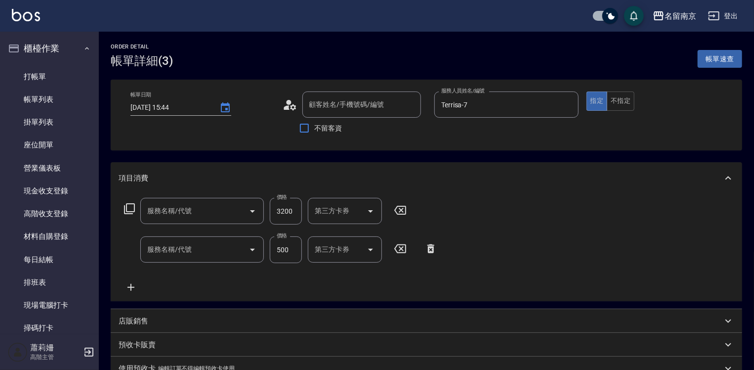
type input "染髮(1500)(501)"
type input "頭皮隔離(500)"
type input "新客人 姓名未設定/00/null"
click at [273, 208] on input "3200" at bounding box center [286, 211] width 32 height 27
click at [431, 247] on icon at bounding box center [431, 248] width 7 height 9
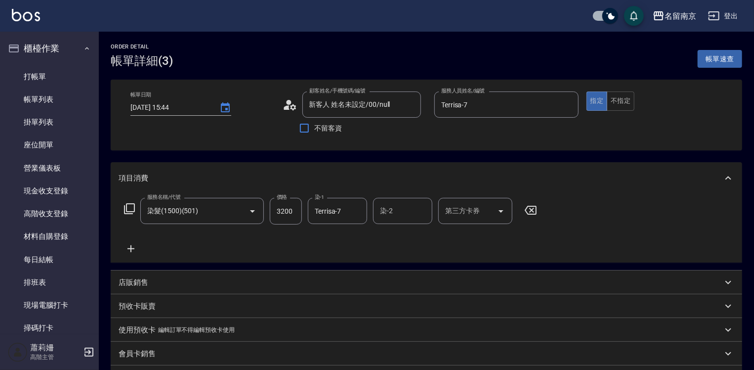
click at [133, 207] on icon at bounding box center [130, 209] width 12 height 12
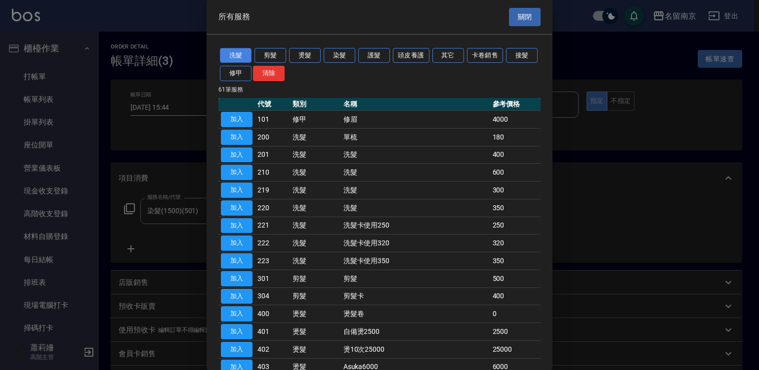
click at [242, 56] on button "洗髮" at bounding box center [236, 55] width 32 height 15
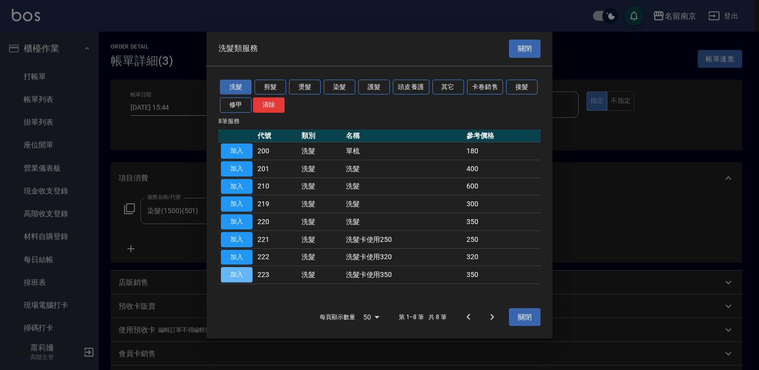
drag, startPoint x: 239, startPoint y: 276, endPoint x: 314, endPoint y: 281, distance: 74.8
click at [239, 276] on button "加入" at bounding box center [237, 274] width 32 height 15
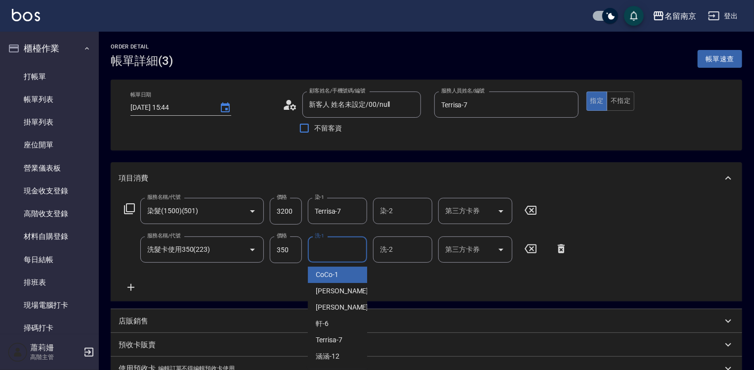
click at [334, 243] on input "洗-1" at bounding box center [337, 249] width 50 height 17
type input "Terrisa-7"
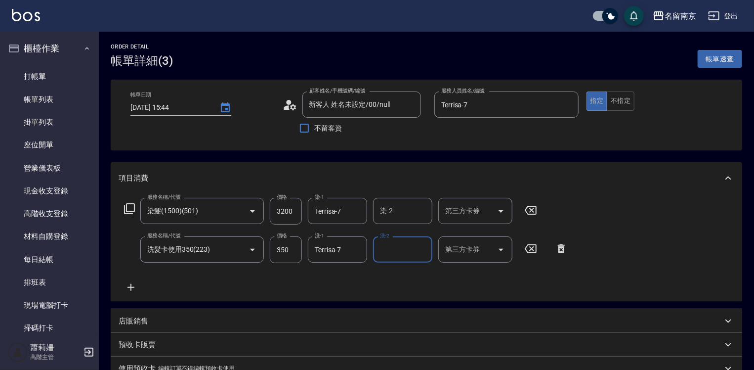
scroll to position [187, 0]
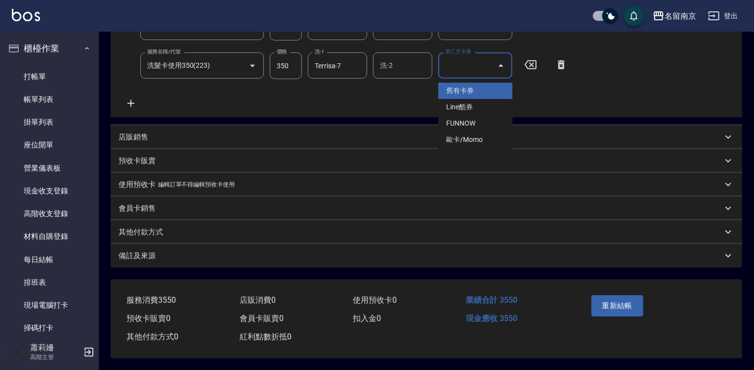
click at [468, 60] on div "第三方卡券 第三方卡券" at bounding box center [476, 65] width 74 height 26
click at [471, 79] on ul "舊有卡券 Line酷券 FUNNOW 歐卡/Momo" at bounding box center [476, 115] width 74 height 73
click at [472, 83] on span "舊有卡券" at bounding box center [476, 91] width 74 height 16
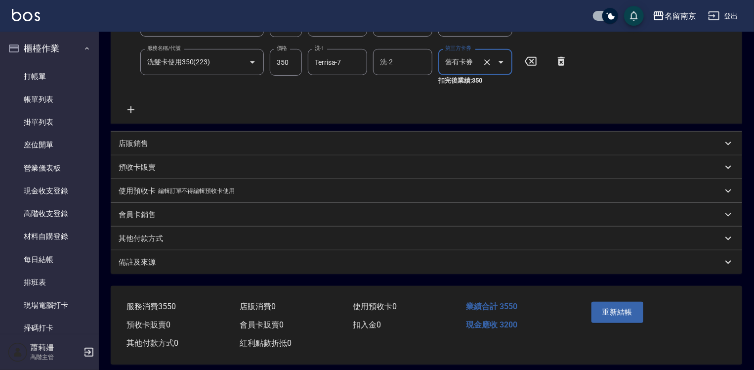
type input "舊有卡券"
click at [637, 316] on button "重新結帳" at bounding box center [618, 312] width 52 height 21
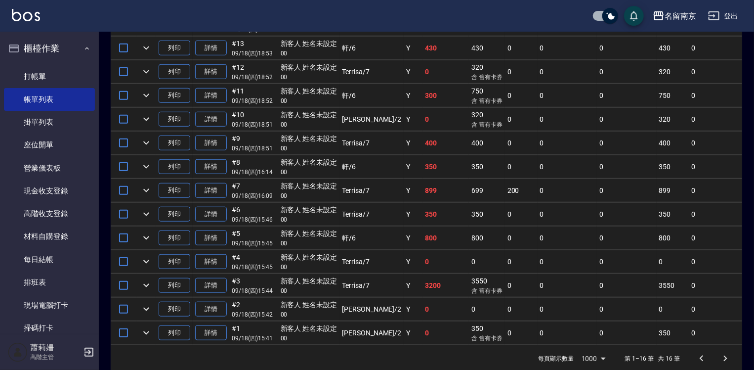
scroll to position [134, 0]
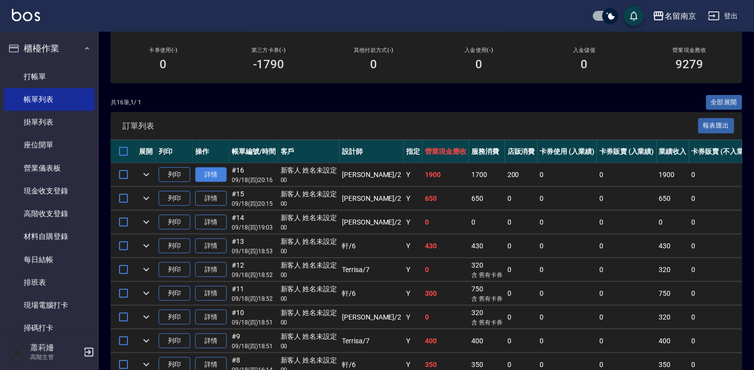
click at [211, 182] on link "詳情" at bounding box center [211, 174] width 32 height 15
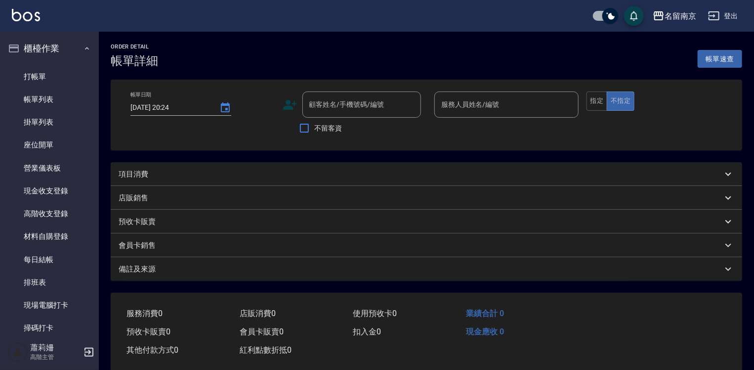
type input "2025/09/18 20:16"
type input "Jenny-2"
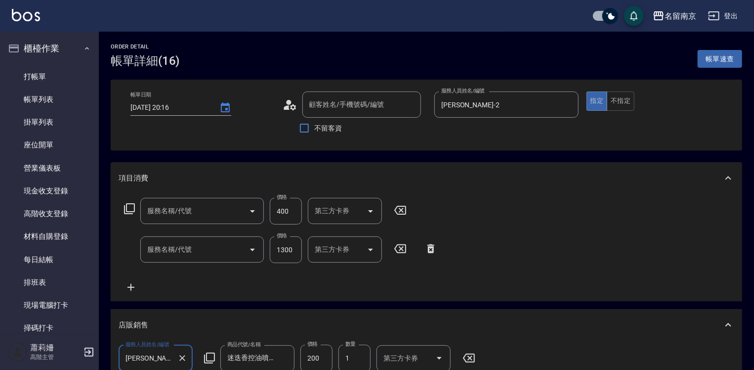
type input "新客人 姓名未設定/00/null"
type input "洗髮(220)"
type input "護髮自備餐(602)"
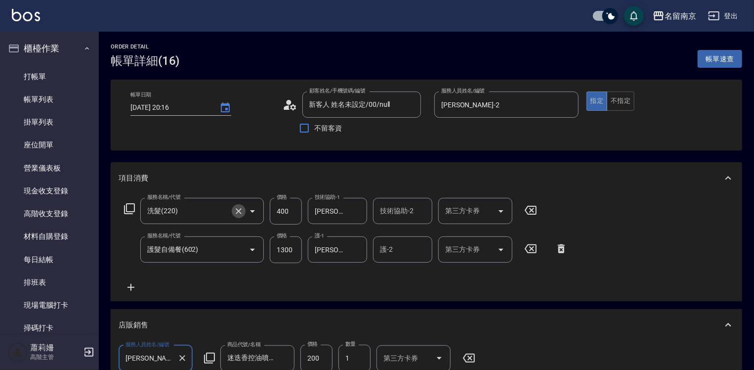
click at [239, 208] on icon "Clear" at bounding box center [239, 211] width 10 height 10
type input "洗髮(220)"
click at [132, 209] on icon at bounding box center [130, 209] width 12 height 12
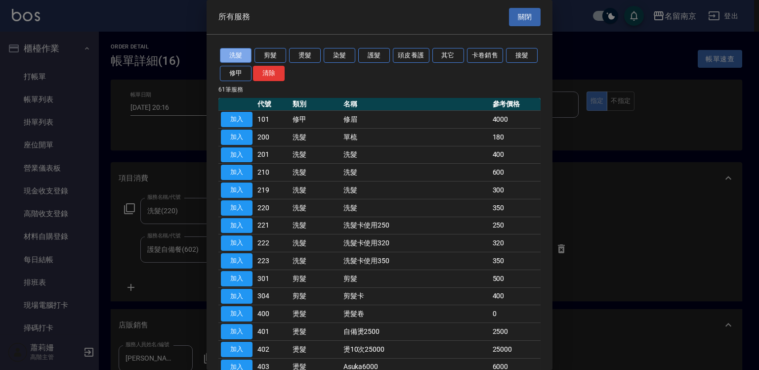
click at [230, 55] on button "洗髮" at bounding box center [236, 55] width 32 height 15
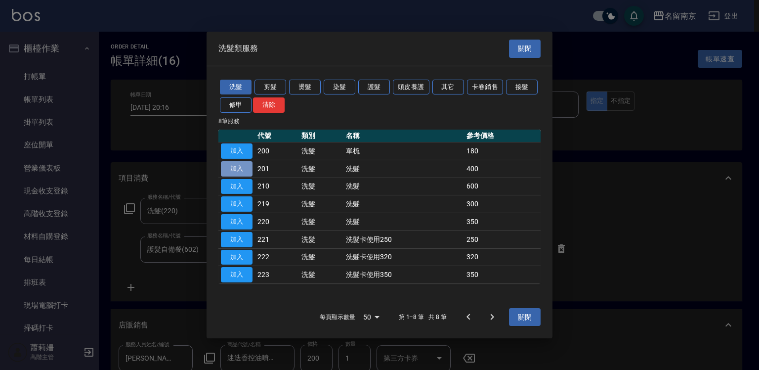
click at [241, 162] on button "加入" at bounding box center [237, 168] width 32 height 15
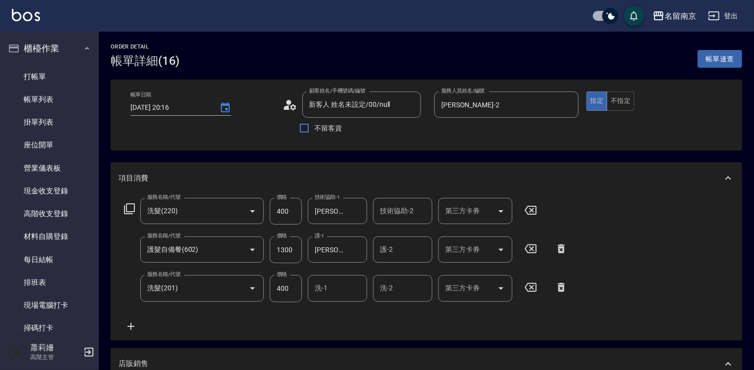
click at [528, 205] on icon at bounding box center [531, 210] width 25 height 12
click at [336, 277] on div "洗-1" at bounding box center [337, 287] width 59 height 26
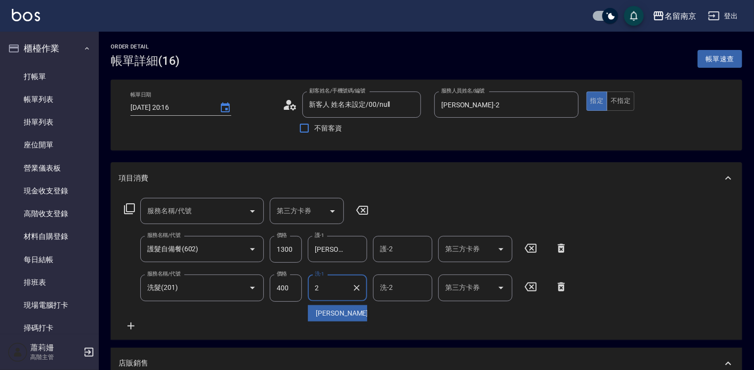
type input "Jenny-2"
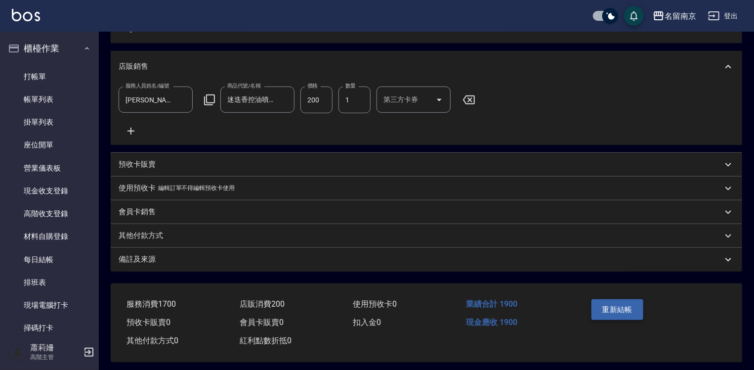
click at [629, 327] on div "重新結帳" at bounding box center [621, 316] width 66 height 43
click at [631, 315] on button "重新結帳" at bounding box center [618, 309] width 52 height 21
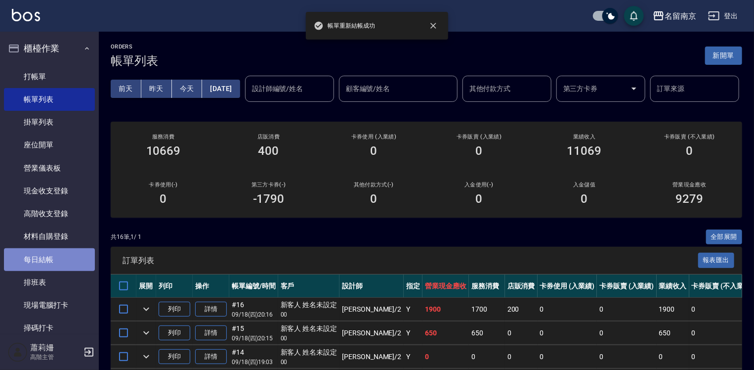
click at [57, 255] on link "每日結帳" at bounding box center [49, 259] width 91 height 23
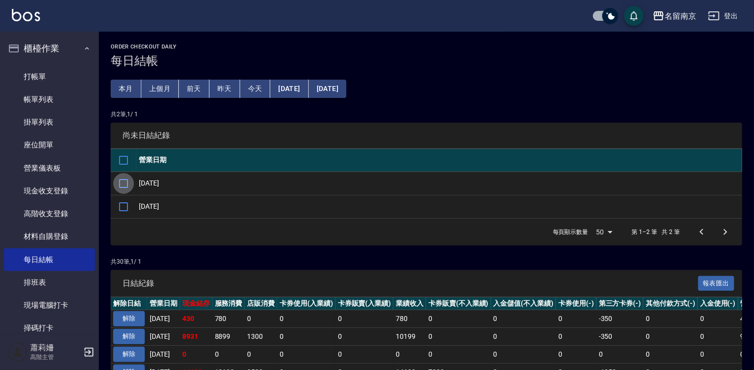
click at [125, 182] on input "checkbox" at bounding box center [123, 183] width 21 height 21
checkbox input "true"
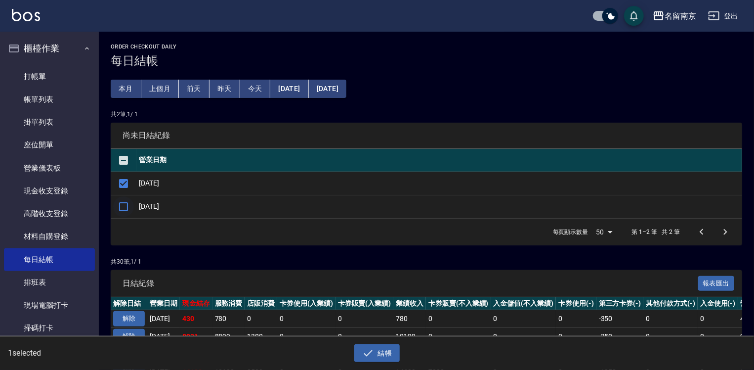
click at [119, 208] on input "checkbox" at bounding box center [123, 206] width 21 height 21
checkbox input "true"
click at [382, 348] on button "結帳" at bounding box center [377, 353] width 46 height 18
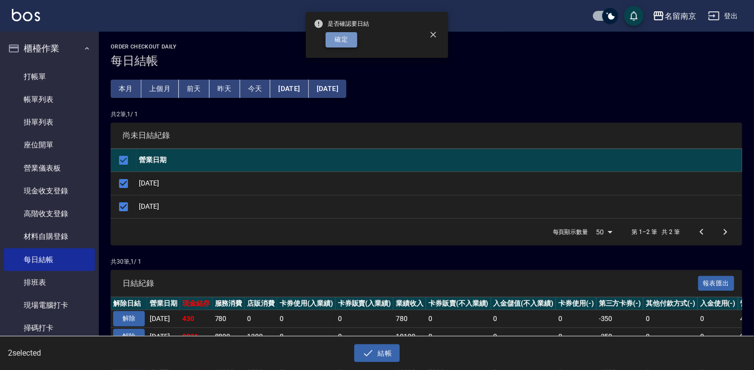
click at [342, 42] on button "確定" at bounding box center [342, 39] width 32 height 15
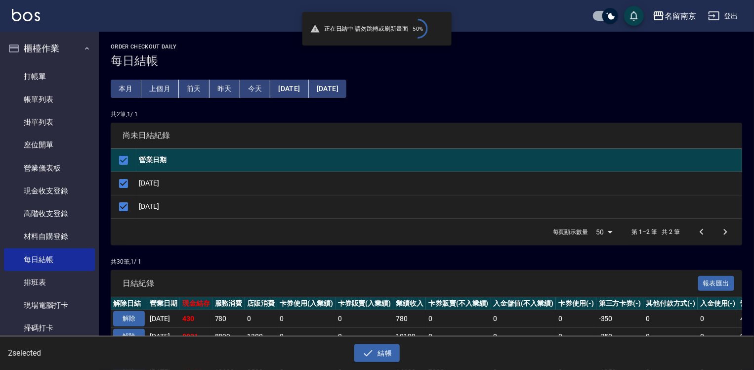
checkbox input "false"
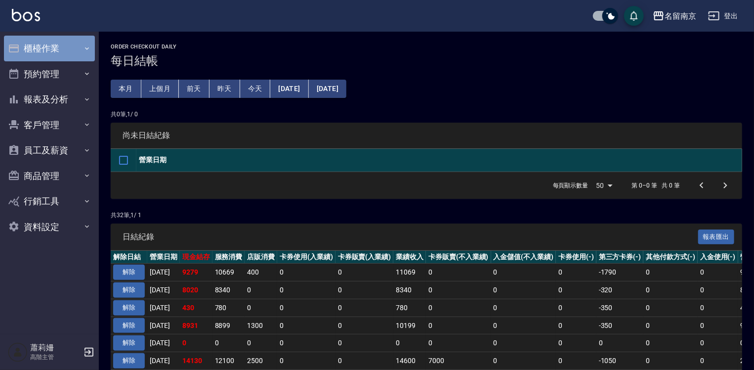
click at [67, 47] on button "櫃檯作業" at bounding box center [49, 49] width 91 height 26
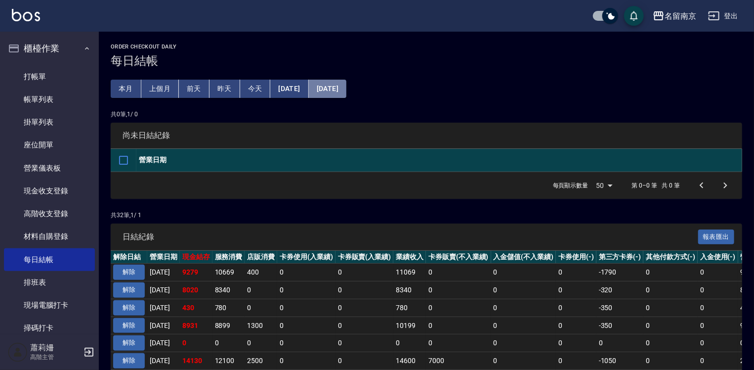
click at [347, 91] on button "[DATE]" at bounding box center [328, 89] width 38 height 18
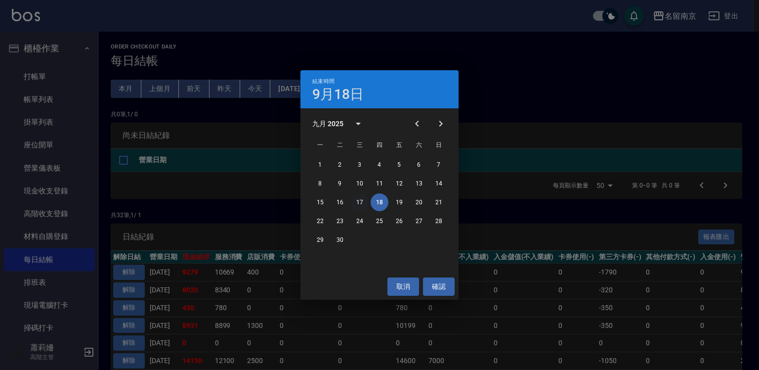
click at [359, 199] on button "17" at bounding box center [360, 202] width 18 height 18
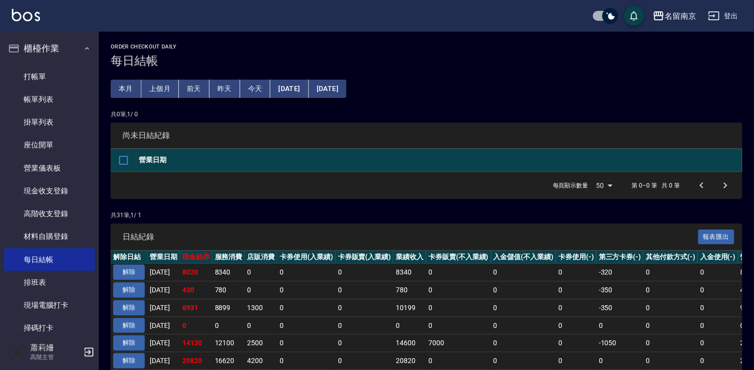
scroll to position [148, 0]
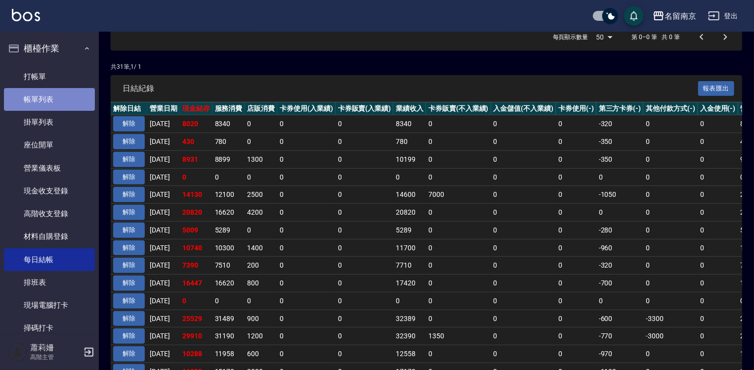
click at [63, 99] on link "帳單列表" at bounding box center [49, 99] width 91 height 23
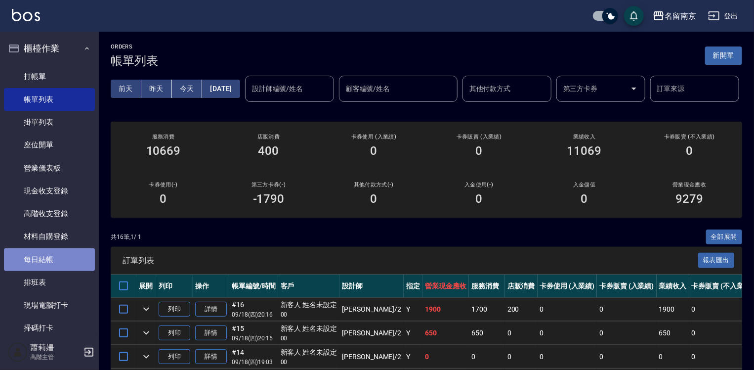
click at [54, 255] on link "每日結帳" at bounding box center [49, 259] width 91 height 23
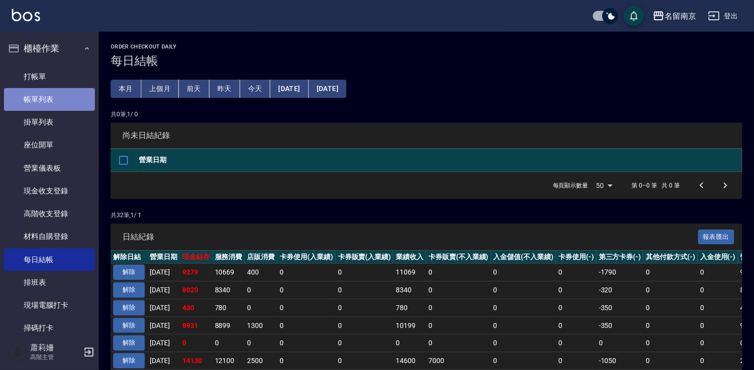
click at [59, 96] on link "帳單列表" at bounding box center [49, 99] width 91 height 23
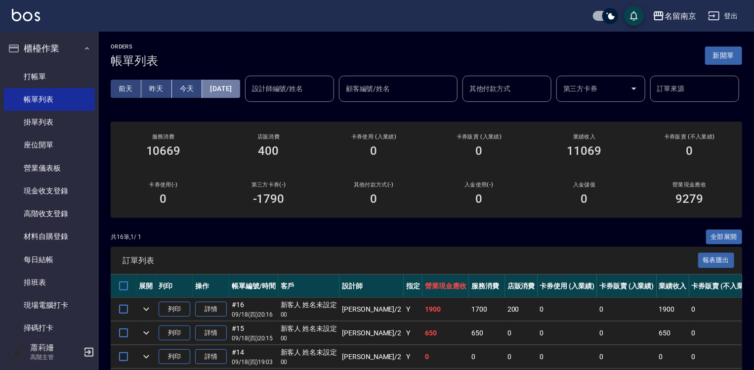
click at [240, 89] on button "2025/09/18" at bounding box center [221, 89] width 38 height 18
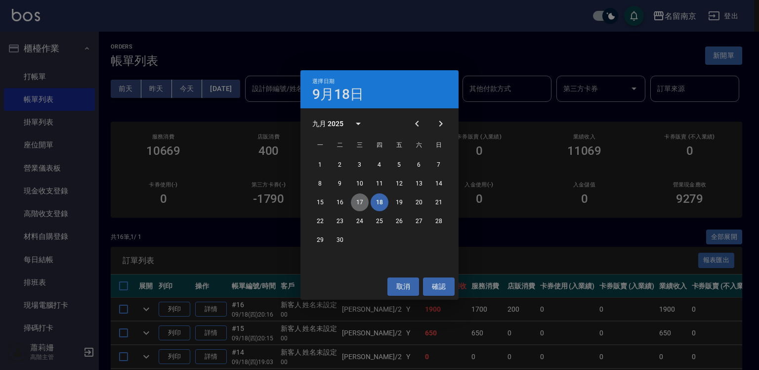
click at [361, 202] on button "17" at bounding box center [360, 202] width 18 height 18
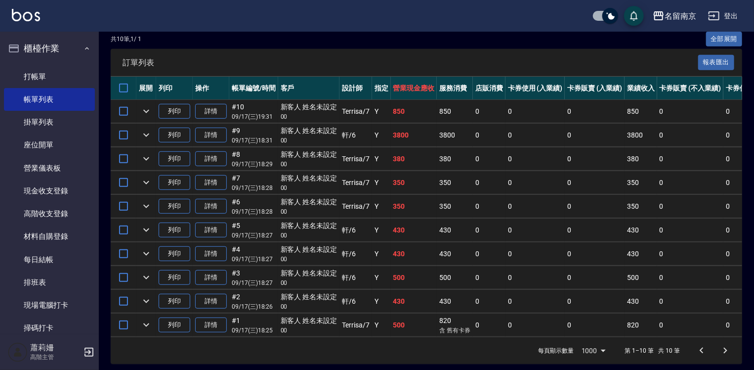
scroll to position [240, 0]
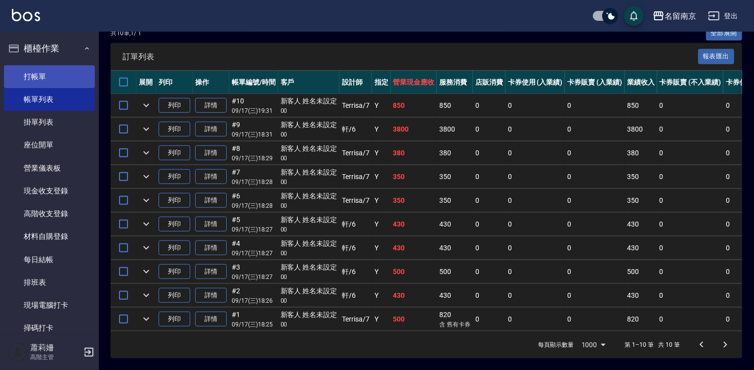
click at [59, 81] on link "打帳單" at bounding box center [49, 76] width 91 height 23
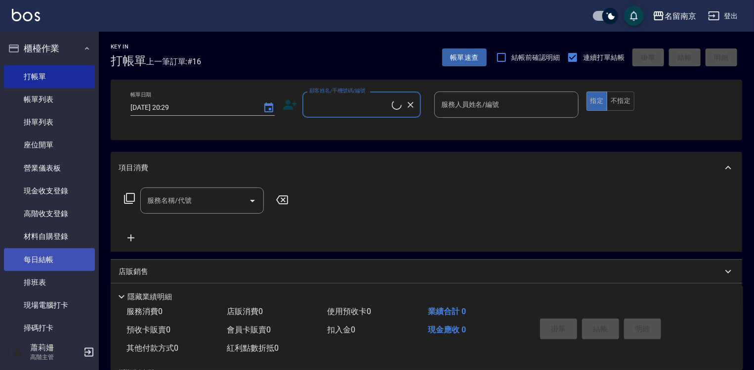
click at [69, 257] on link "每日結帳" at bounding box center [49, 259] width 91 height 23
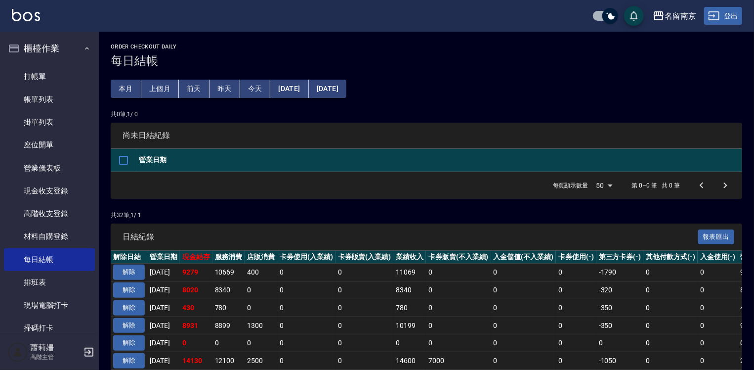
click at [739, 17] on button "登出" at bounding box center [724, 16] width 38 height 18
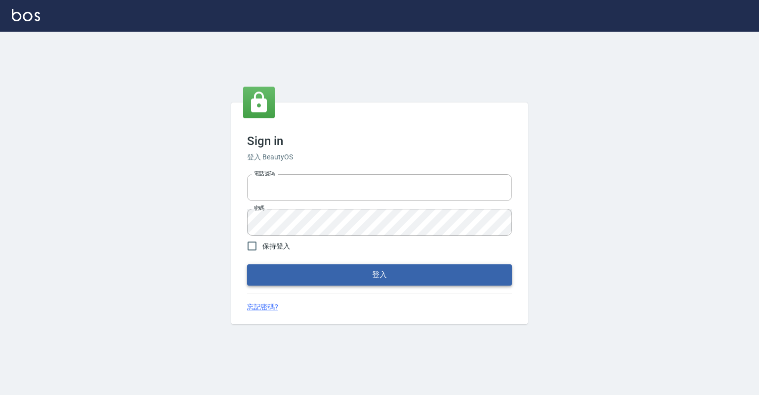
type input "0918176355"
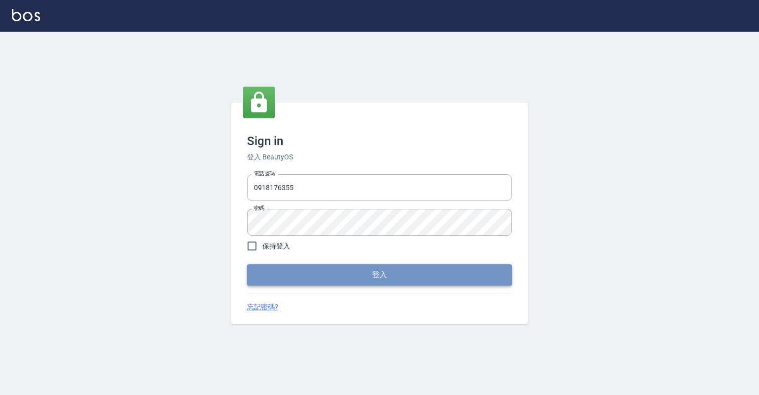
click at [404, 279] on button "登入" at bounding box center [379, 274] width 265 height 21
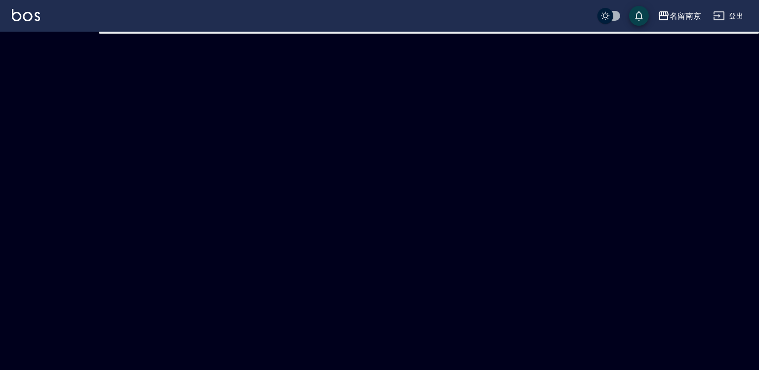
checkbox input "true"
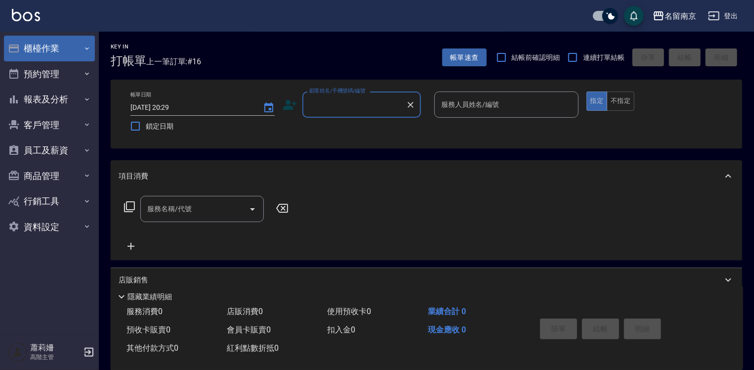
click at [37, 44] on button "櫃檯作業" at bounding box center [49, 49] width 91 height 26
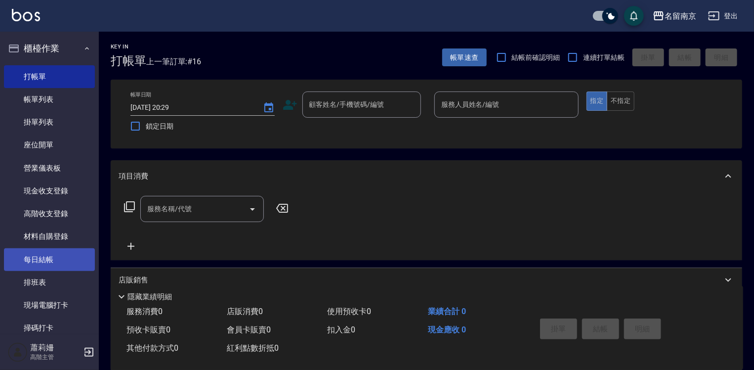
click at [67, 258] on link "每日結帳" at bounding box center [49, 259] width 91 height 23
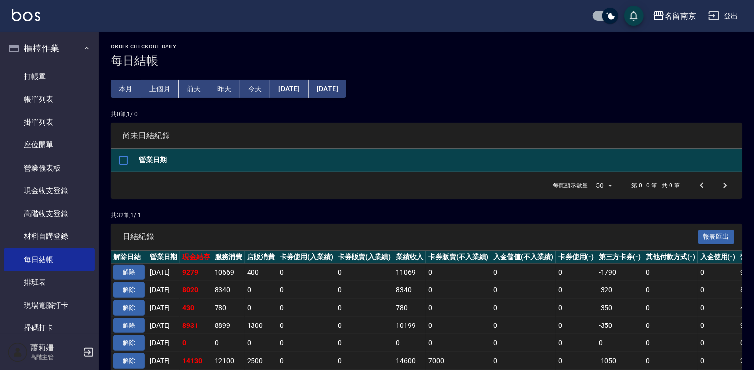
click at [744, 14] on div "名留南京 登出" at bounding box center [377, 16] width 754 height 32
click at [730, 14] on button "登出" at bounding box center [724, 16] width 38 height 18
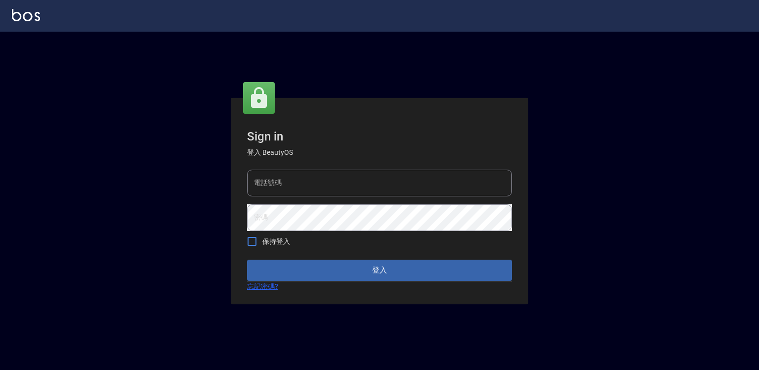
type input "0918176355"
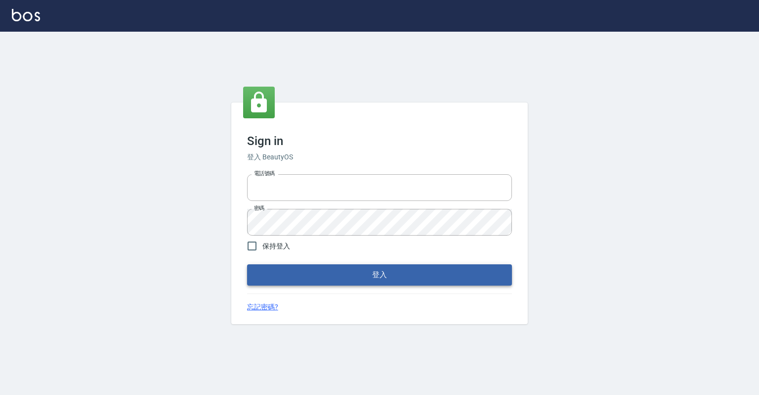
type input "0918176355"
click at [314, 265] on button "登入" at bounding box center [379, 274] width 265 height 21
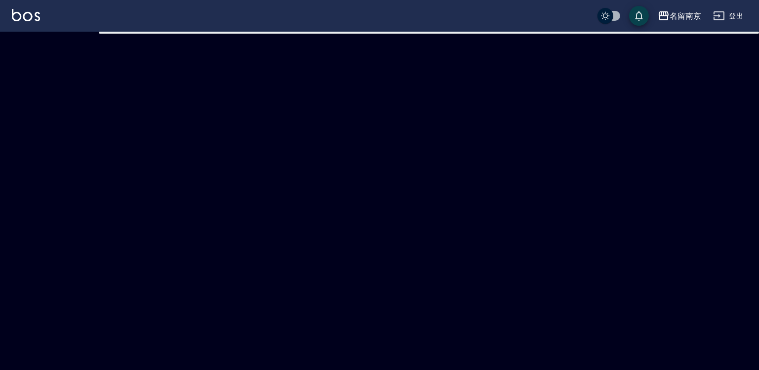
checkbox input "true"
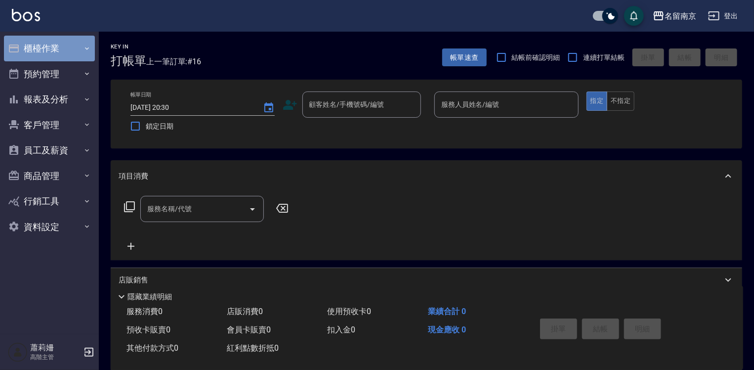
click at [42, 41] on button "櫃檯作業" at bounding box center [49, 49] width 91 height 26
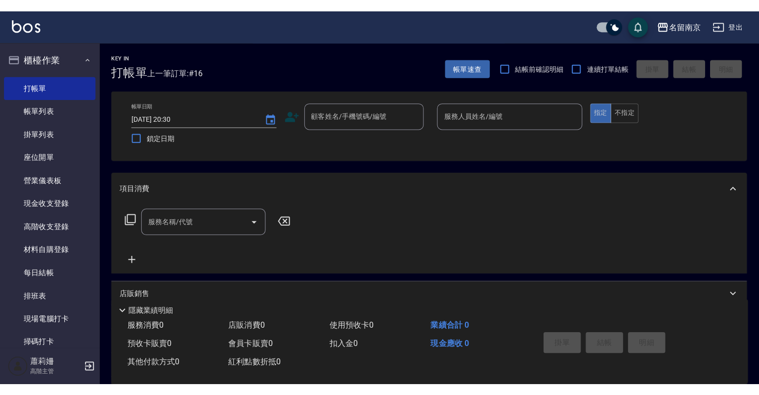
scroll to position [198, 0]
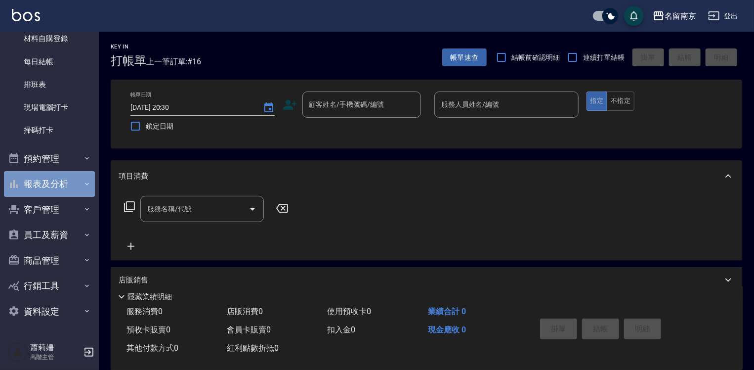
click at [52, 180] on button "報表及分析" at bounding box center [49, 184] width 91 height 26
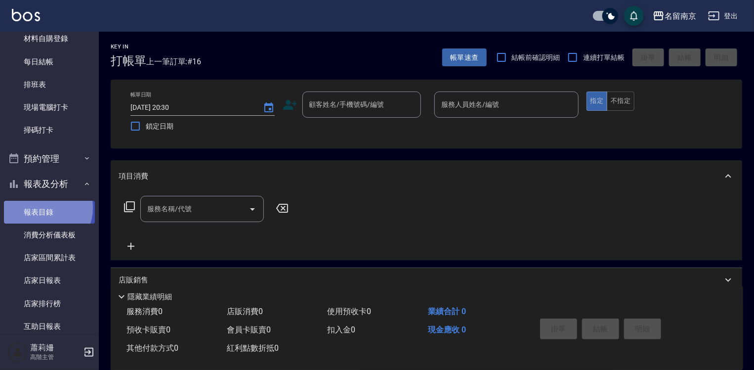
click at [44, 208] on link "報表目錄" at bounding box center [49, 212] width 91 height 23
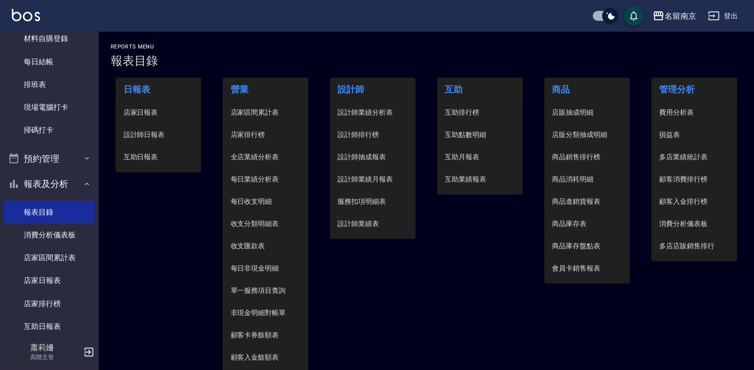
click at [151, 134] on span "設計師日報表" at bounding box center [159, 135] width 70 height 10
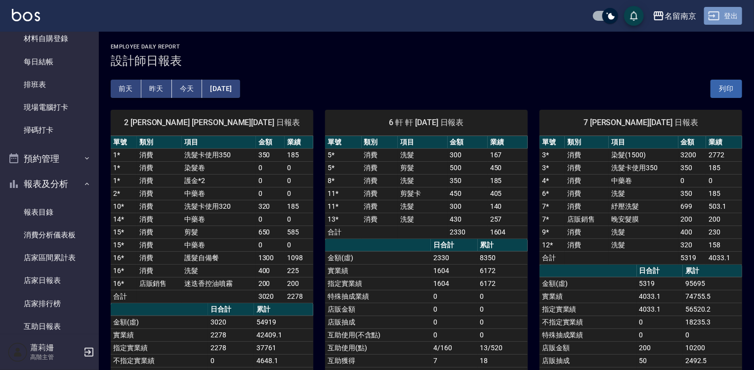
click at [734, 12] on button "登出" at bounding box center [724, 16] width 38 height 18
